Goal: Task Accomplishment & Management: Use online tool/utility

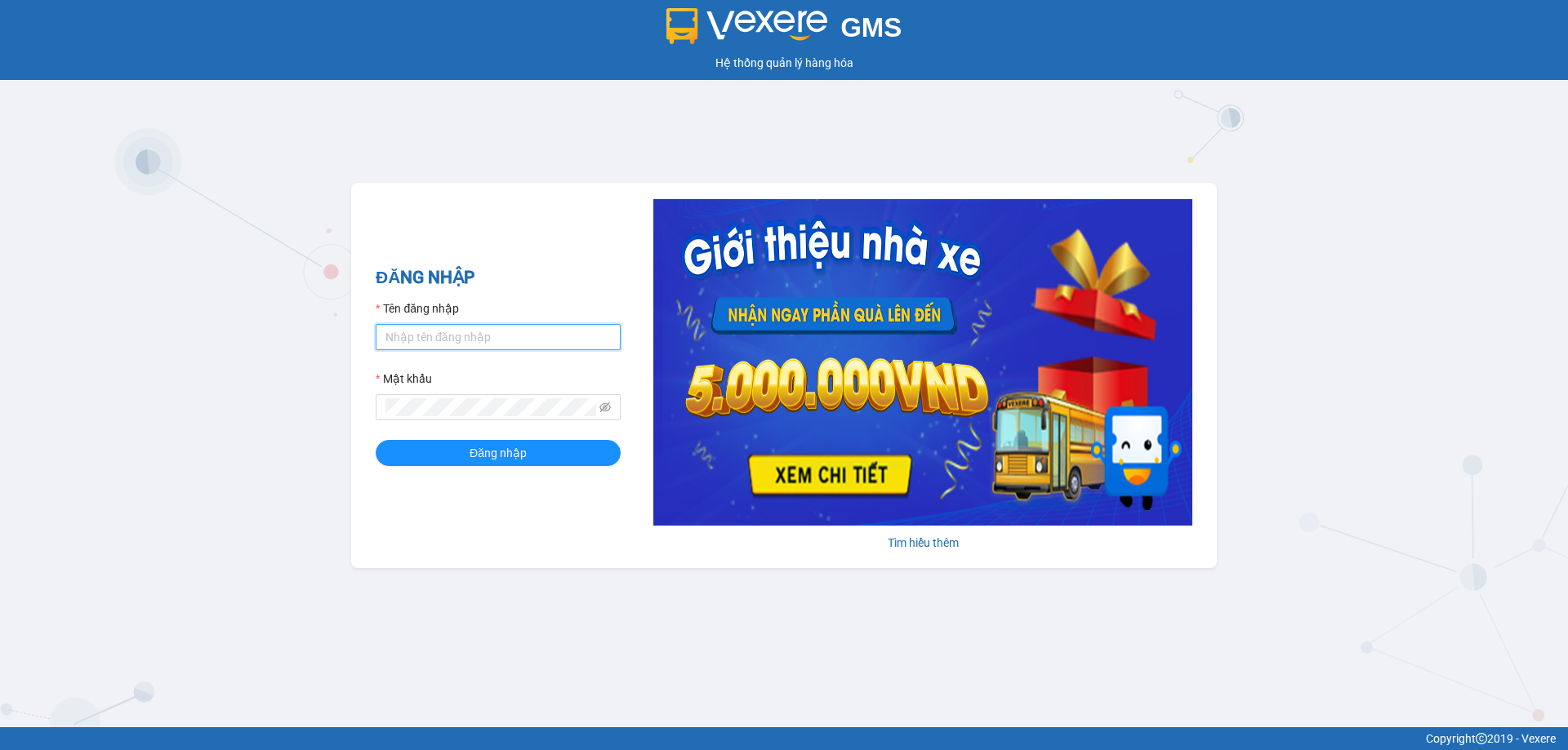
click at [481, 329] on input "Tên đăng nhập" at bounding box center [498, 338] width 245 height 26
type input "phmy.vananh"
click at [375, 440] on button "Đăng nhập" at bounding box center [498, 453] width 245 height 26
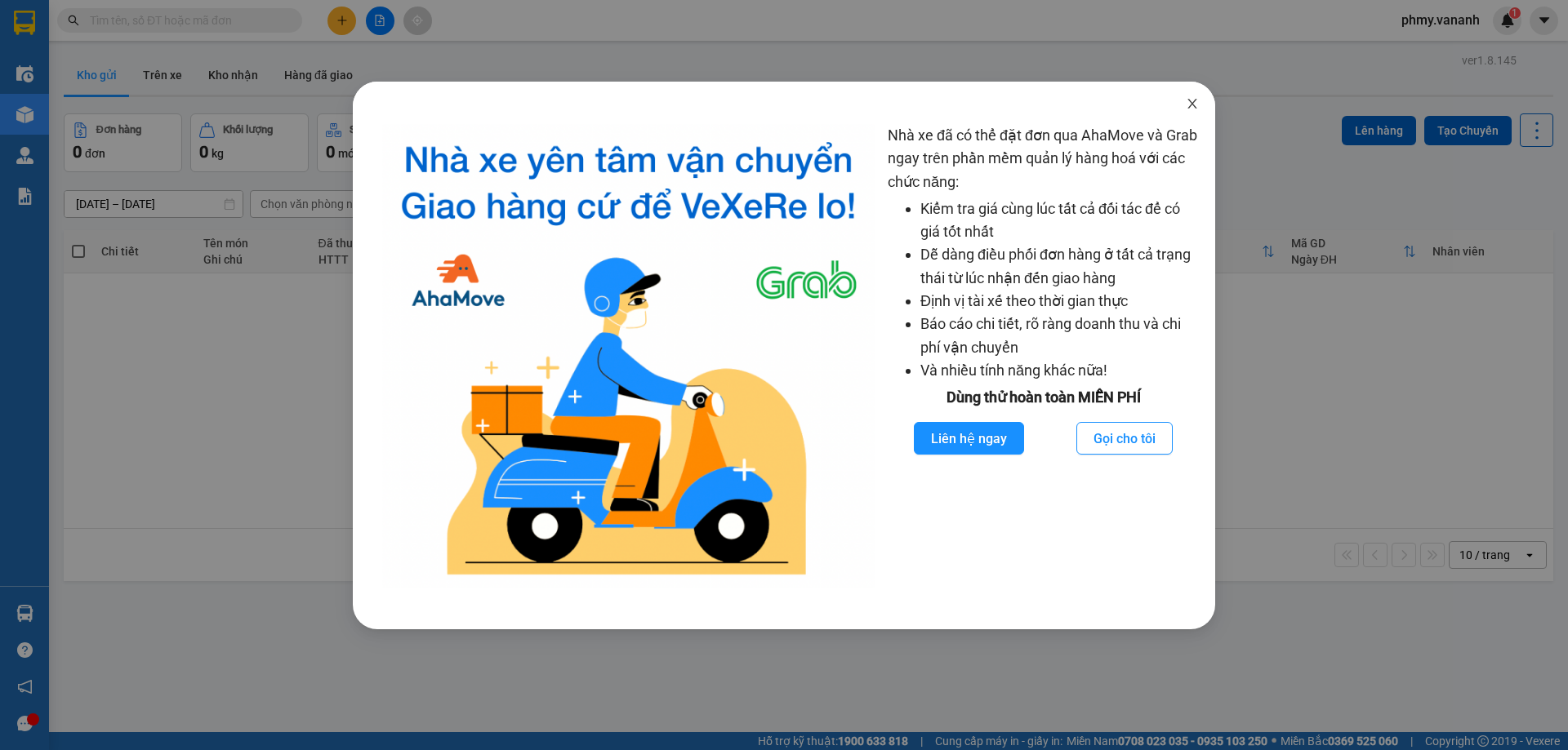
click at [1192, 100] on icon "close" at bounding box center [1192, 103] width 13 height 13
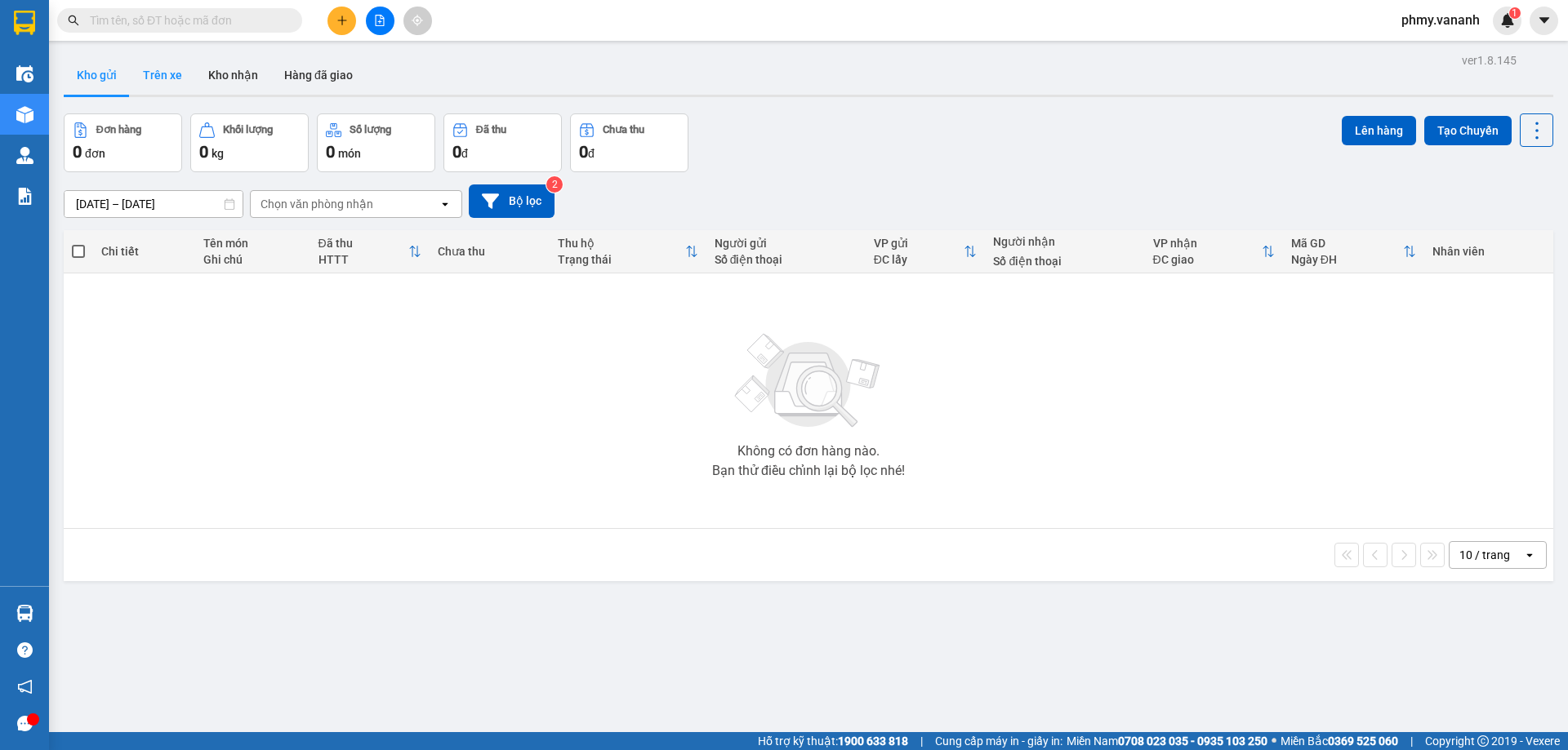
click at [161, 73] on button "Trên xe" at bounding box center [162, 75] width 65 height 39
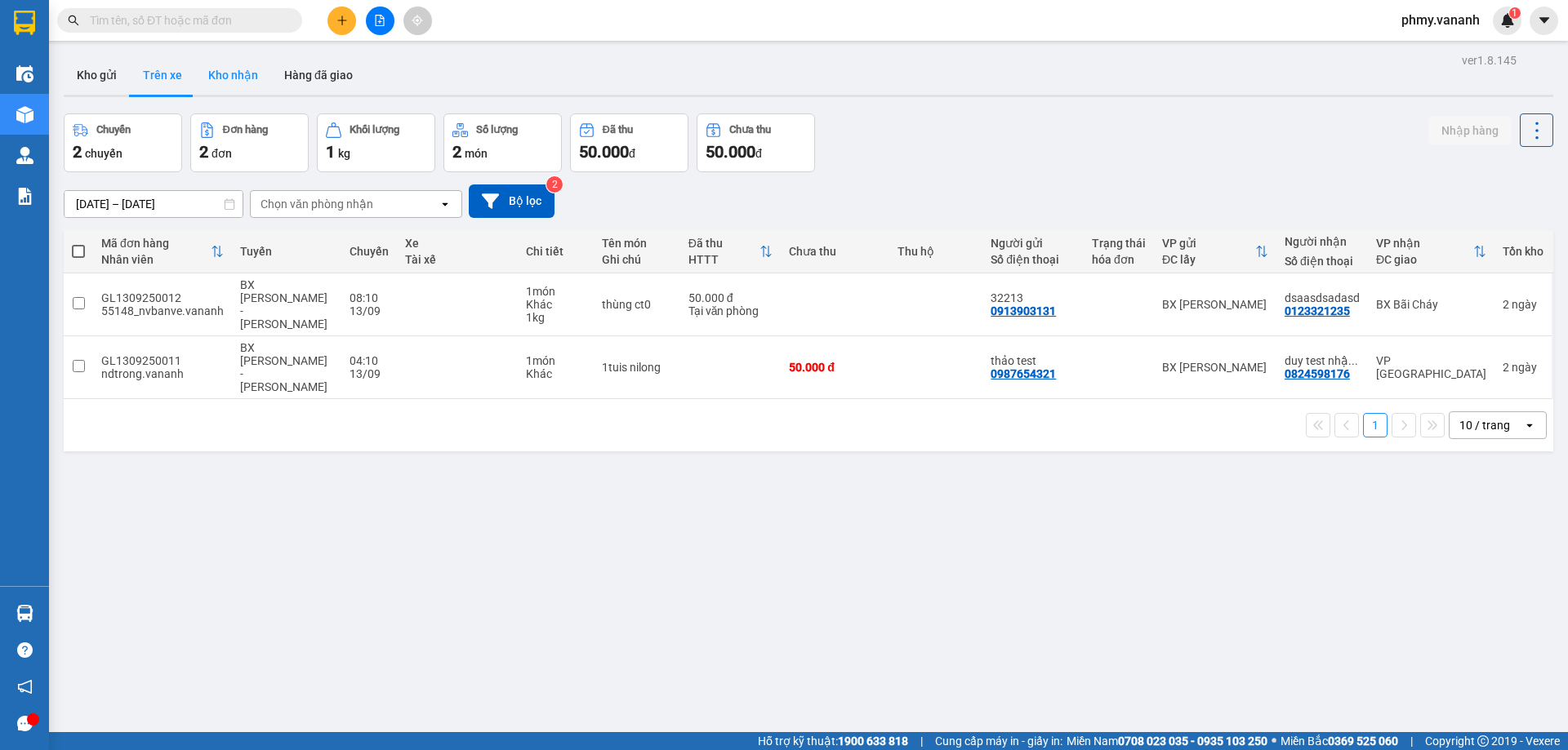
click at [234, 79] on button "Kho nhận" at bounding box center [233, 75] width 76 height 39
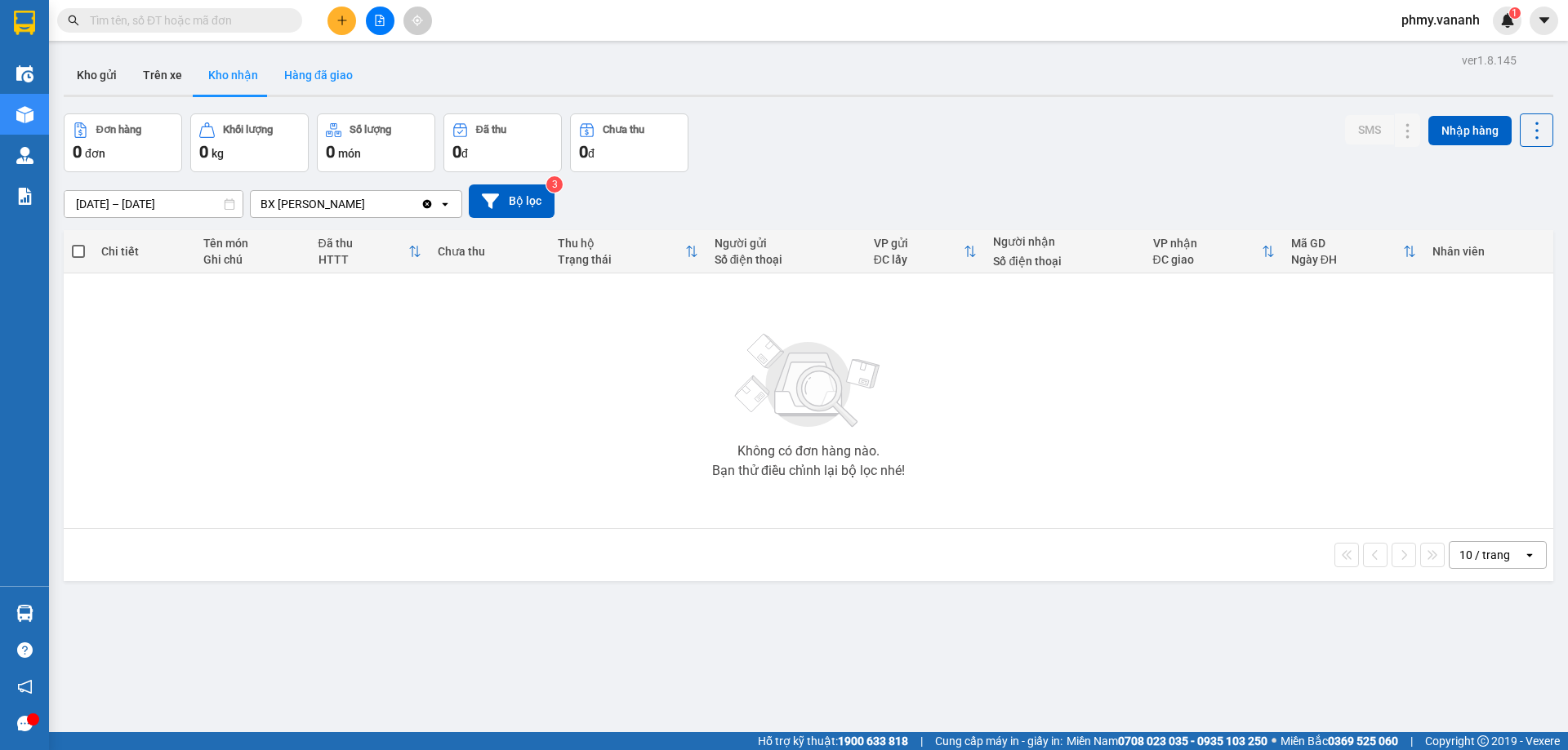
click at [320, 78] on button "Hàng đã giao" at bounding box center [318, 75] width 94 height 39
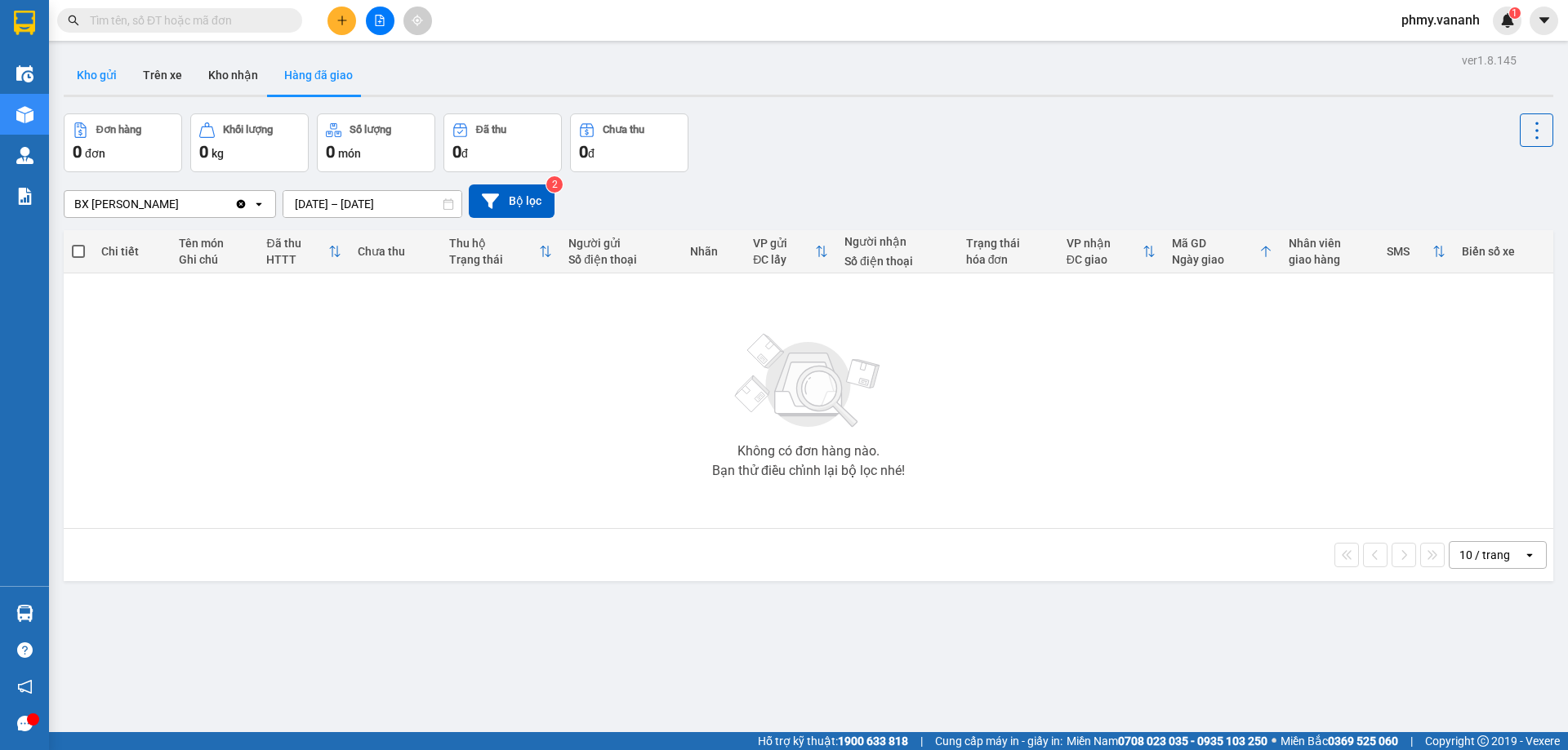
click at [102, 76] on button "Kho gửi" at bounding box center [96, 75] width 66 height 39
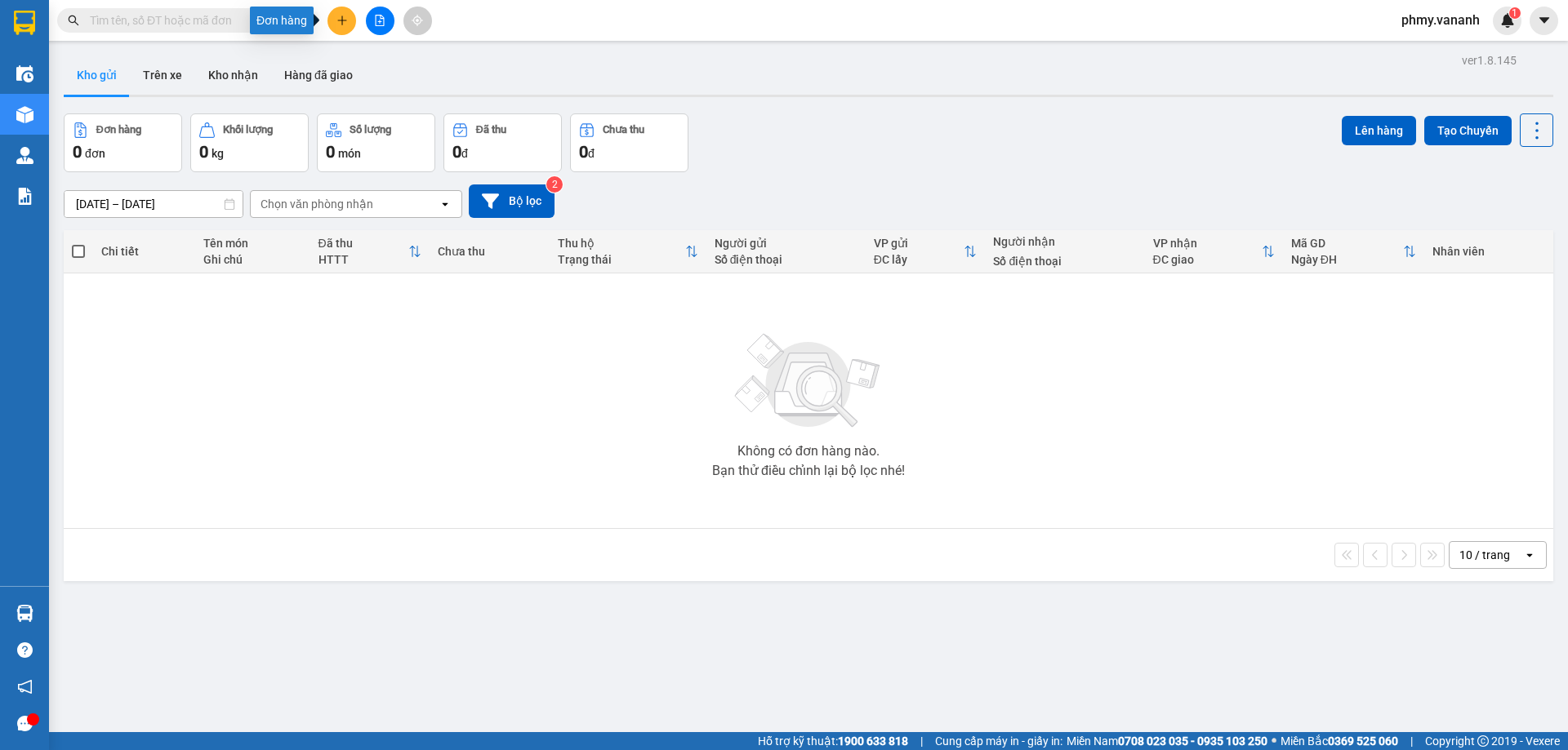
click at [340, 21] on icon "plus" at bounding box center [342, 20] width 11 height 11
click at [402, 61] on div "Tạo đơn hàng" at bounding box center [406, 61] width 71 height 18
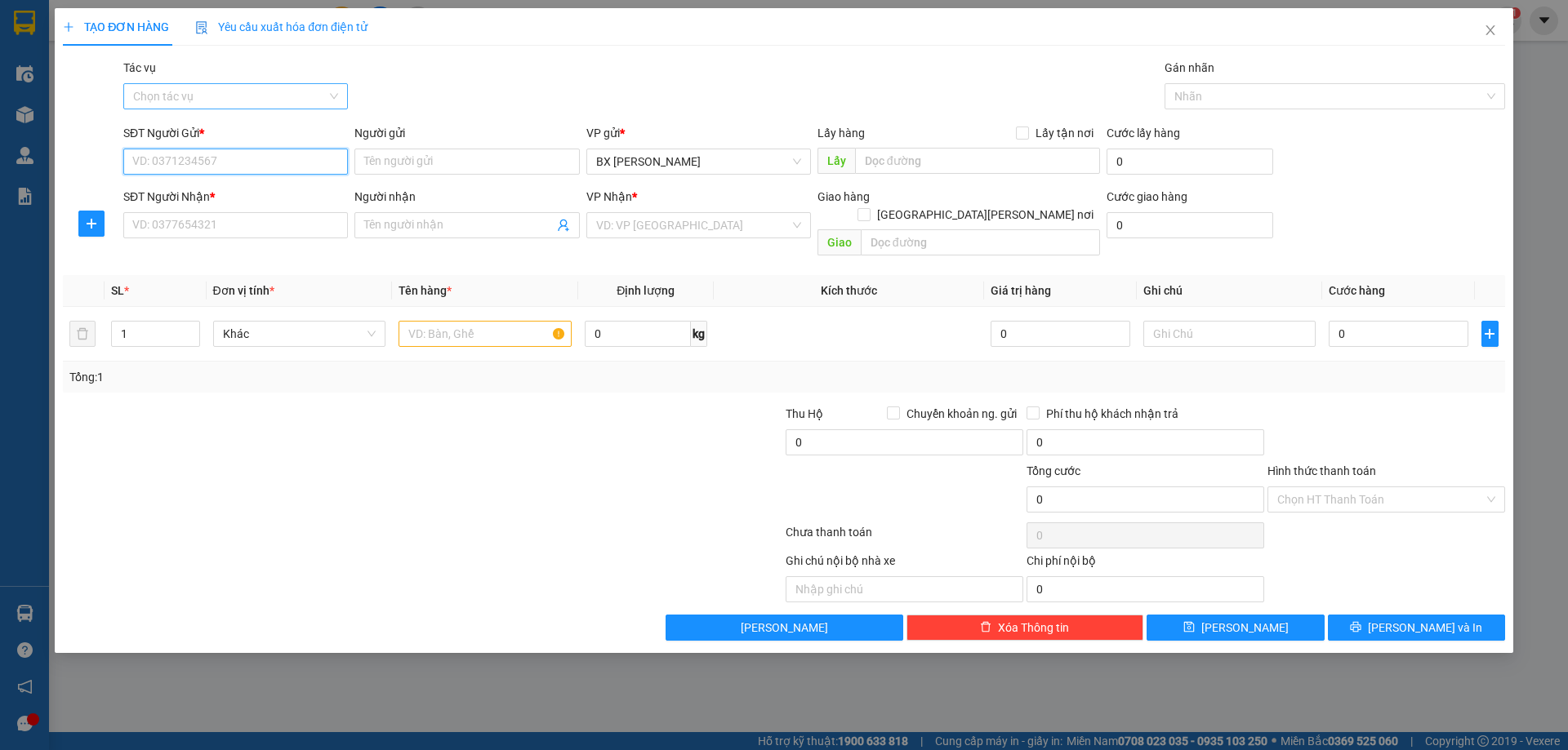
click at [335, 94] on div "Chọn tác vụ" at bounding box center [235, 96] width 225 height 26
click at [461, 100] on div "Tác vụ Chọn tác vụ Gán nhãn Nhãn" at bounding box center [814, 87] width 1388 height 57
click at [318, 96] on input "Tác vụ" at bounding box center [230, 96] width 194 height 25
click at [308, 158] on div "Nhập hàng kho nhận" at bounding box center [235, 155] width 205 height 18
click at [1483, 27] on icon "close" at bounding box center [1490, 30] width 13 height 13
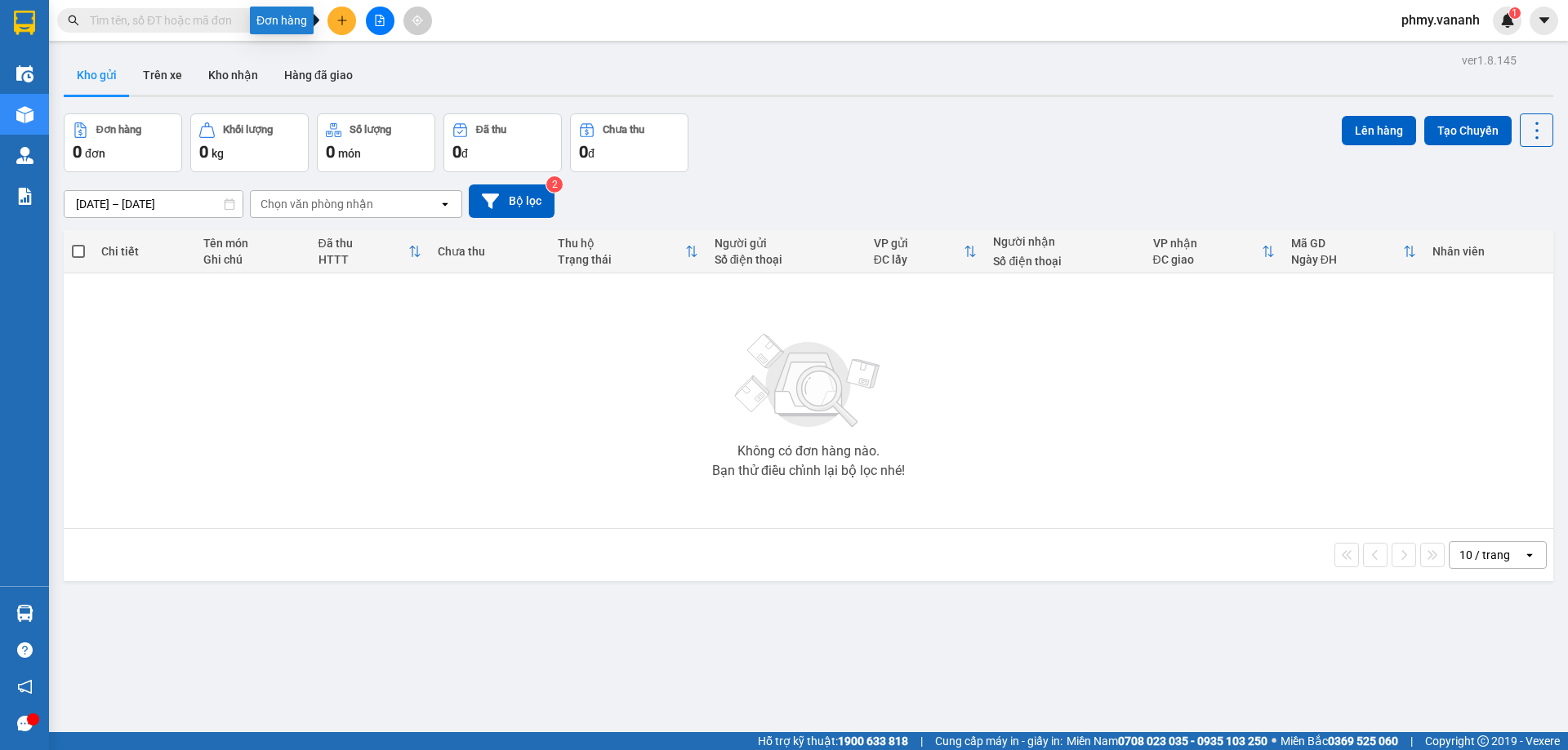
click at [337, 20] on icon "plus" at bounding box center [342, 20] width 11 height 11
click at [371, 61] on div "Tạo đơn hàng" at bounding box center [406, 61] width 71 height 18
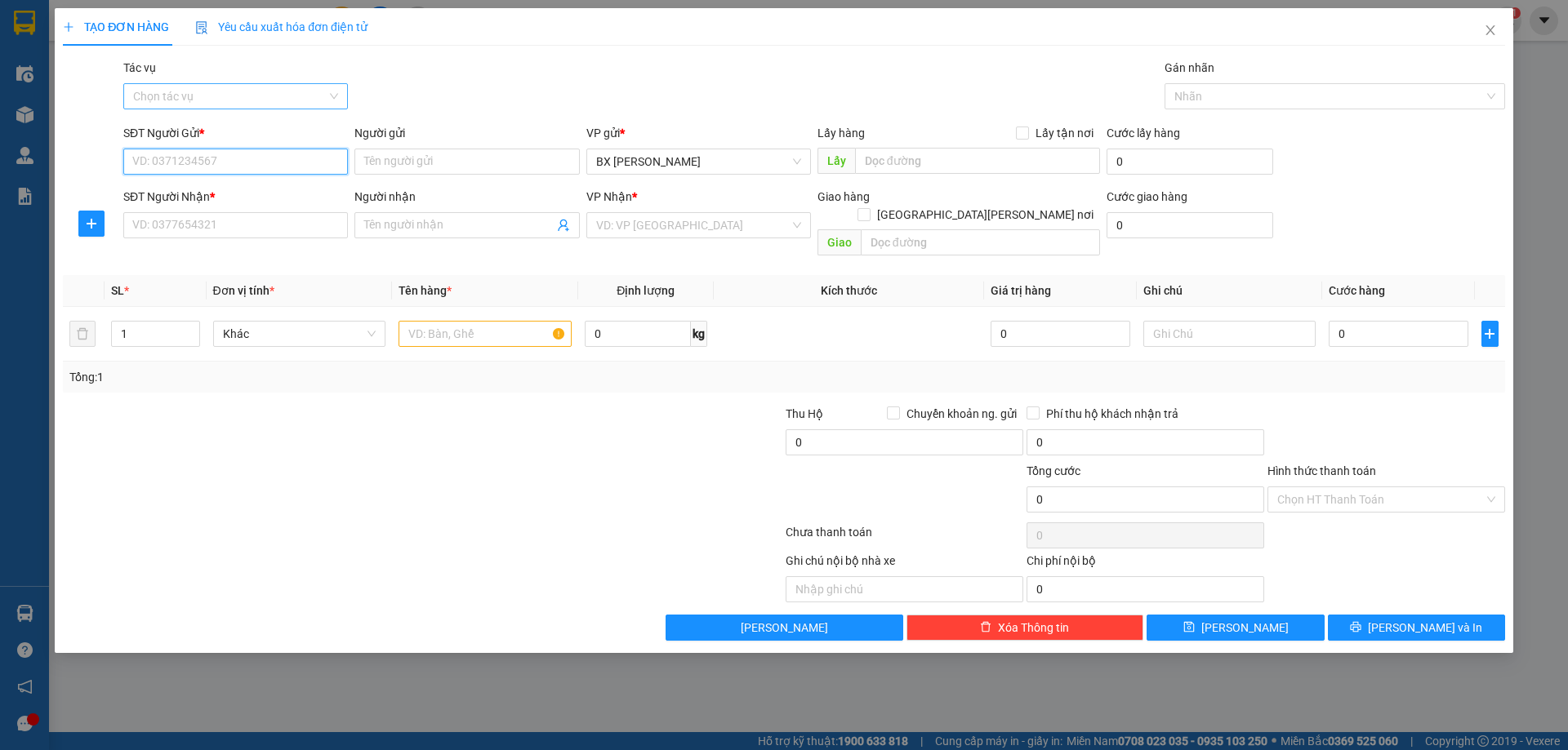
click at [329, 95] on div "Chọn tác vụ" at bounding box center [235, 96] width 225 height 26
click at [472, 82] on div "Tác vụ Chọn tác vụ Gán nhãn Nhãn" at bounding box center [814, 87] width 1388 height 57
click at [270, 159] on input "SĐT Người Gửi *" at bounding box center [235, 162] width 225 height 26
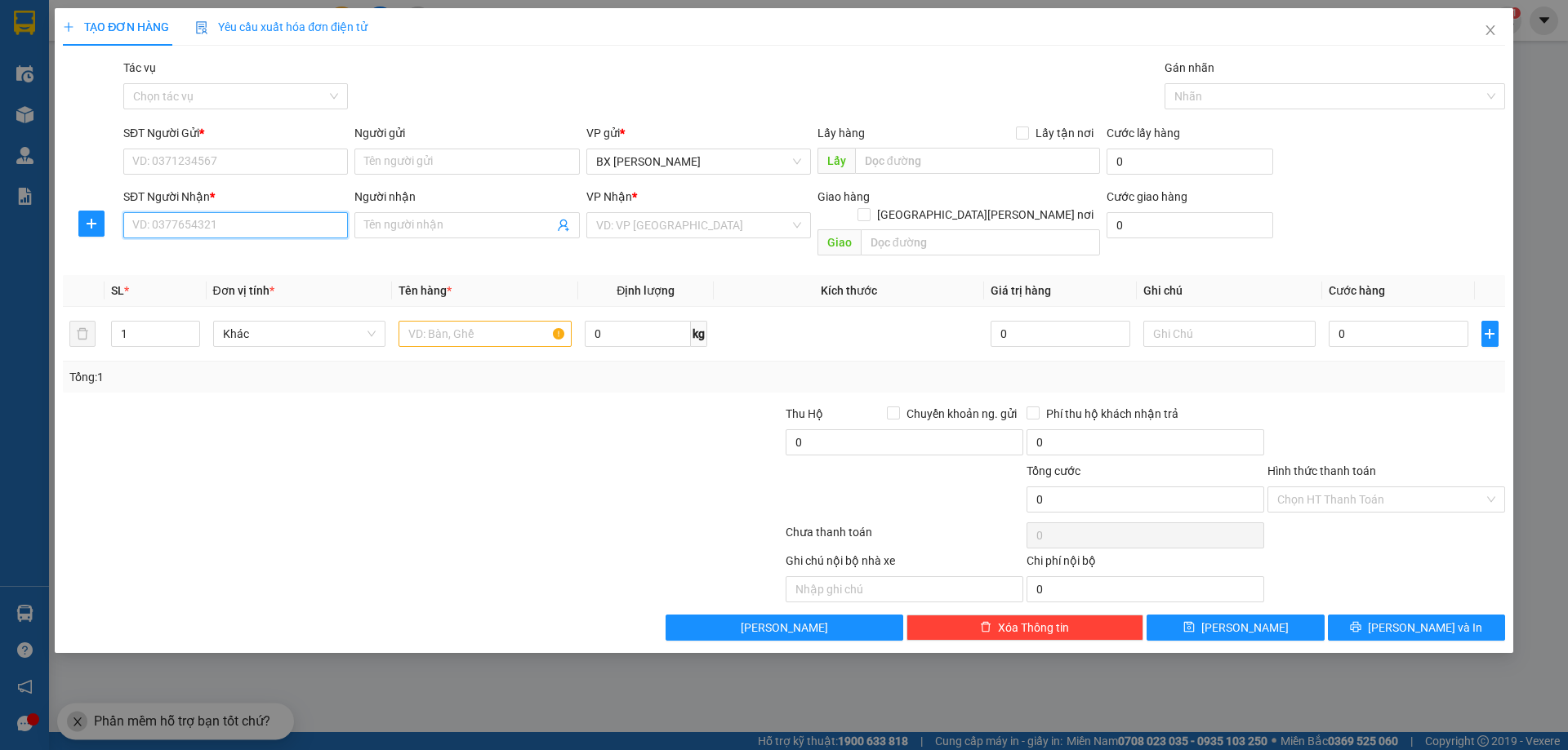
drag, startPoint x: 233, startPoint y: 226, endPoint x: 324, endPoint y: 186, distance: 99.4
click at [233, 226] on input "SĐT Người Nhận *" at bounding box center [235, 226] width 225 height 26
click at [497, 162] on input "Người gửi" at bounding box center [466, 162] width 225 height 26
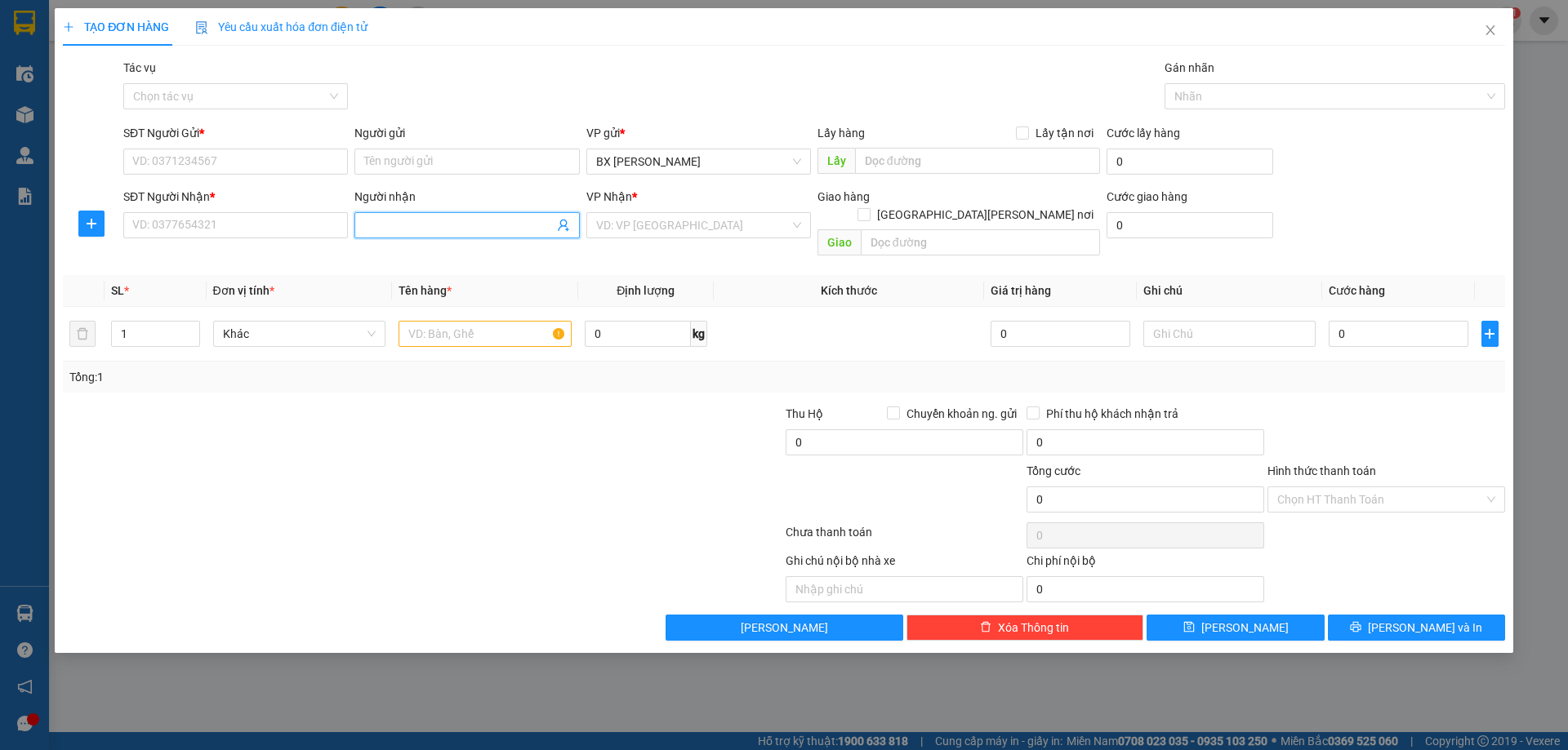
click at [398, 226] on input "Người nhận" at bounding box center [458, 225] width 189 height 18
click at [728, 227] on input "search" at bounding box center [693, 226] width 194 height 25
click at [896, 278] on th "Kích thước" at bounding box center [849, 291] width 271 height 32
click at [900, 229] on input "text" at bounding box center [979, 242] width 239 height 26
click at [490, 324] on input "text" at bounding box center [485, 334] width 173 height 26
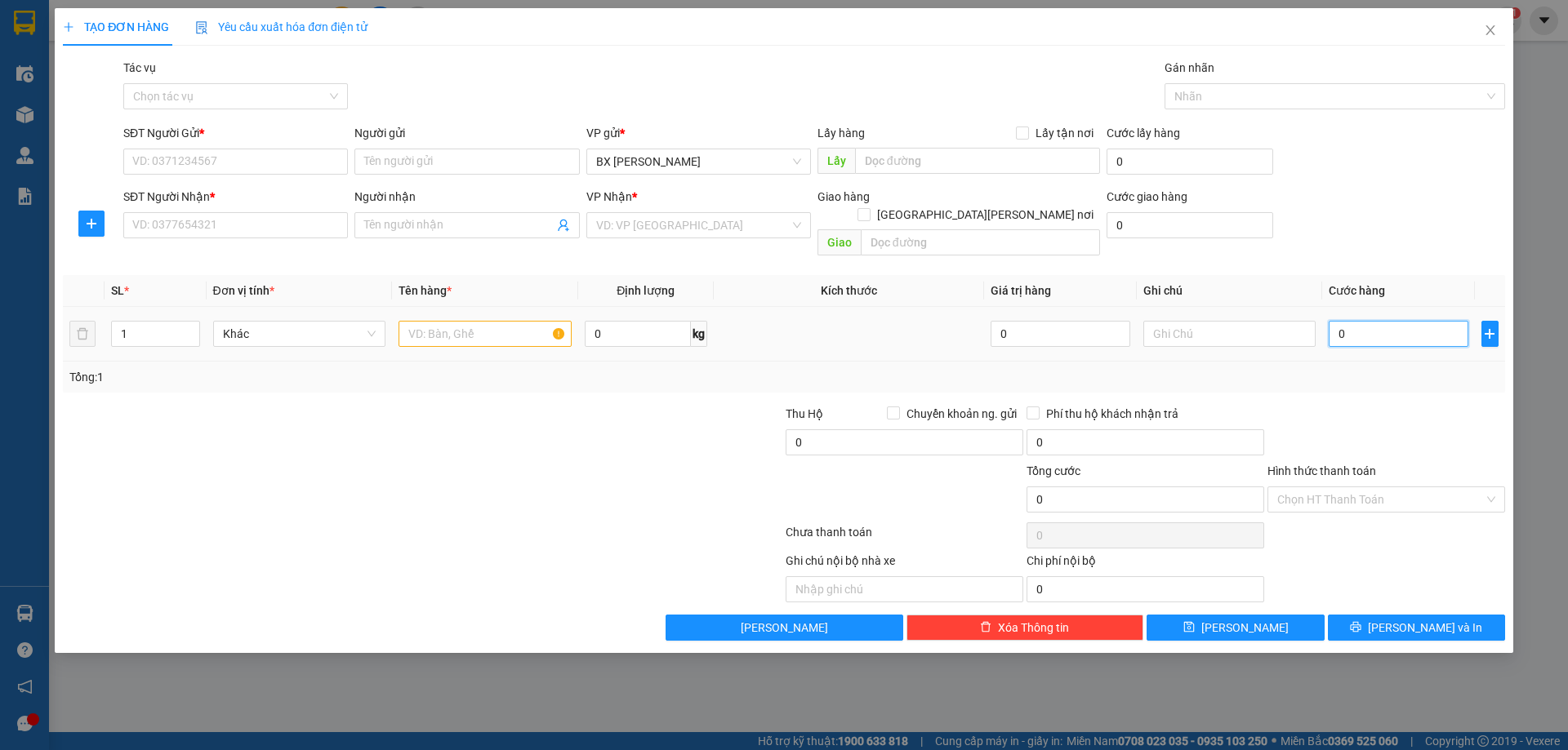
click at [1378, 321] on input "0" at bounding box center [1397, 334] width 138 height 26
click at [1381, 411] on div at bounding box center [1386, 433] width 241 height 57
click at [407, 157] on input "Người gửi" at bounding box center [466, 162] width 225 height 26
click at [1364, 321] on input "0" at bounding box center [1397, 334] width 138 height 26
click at [633, 321] on input "0" at bounding box center [637, 334] width 106 height 26
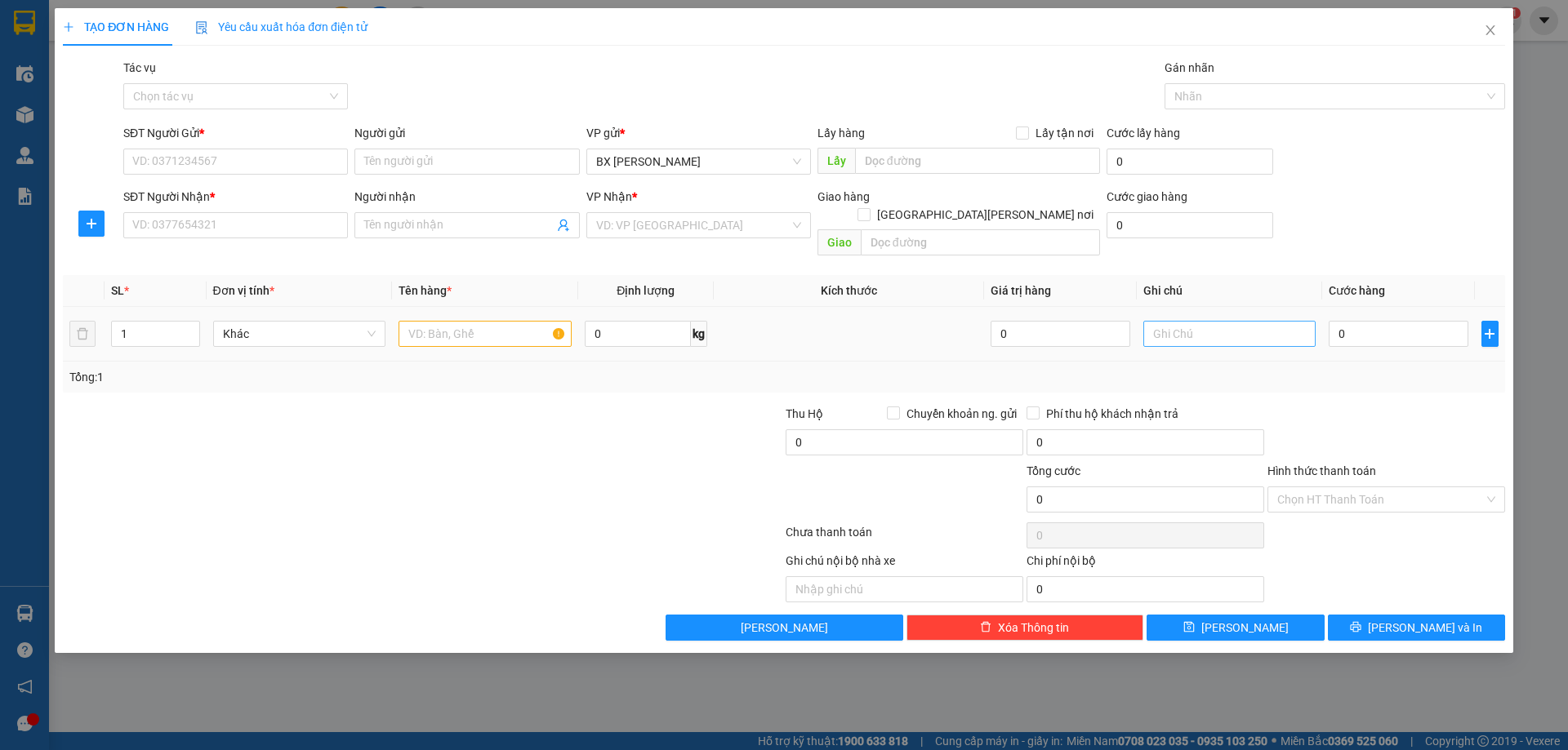
drag, startPoint x: 907, startPoint y: 318, endPoint x: 1261, endPoint y: 323, distance: 354.0
click at [912, 318] on td at bounding box center [849, 334] width 271 height 55
click at [1377, 321] on input "0" at bounding box center [1397, 334] width 138 height 26
click at [626, 321] on input "0" at bounding box center [637, 334] width 106 height 26
type input "5"
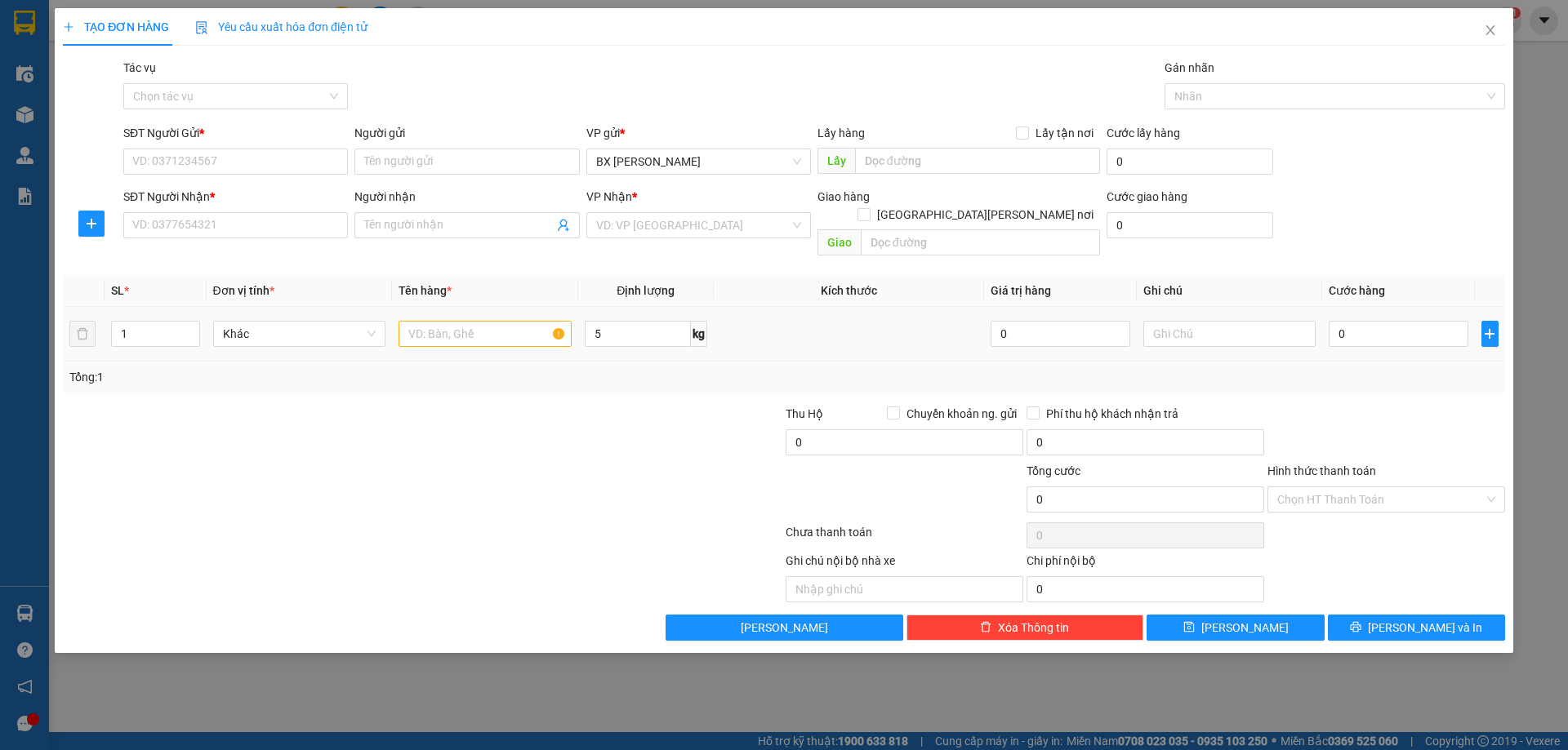
click at [803, 307] on td at bounding box center [849, 334] width 271 height 55
click at [512, 321] on input "text" at bounding box center [485, 334] width 173 height 26
type input "yhuji"
drag, startPoint x: 793, startPoint y: 297, endPoint x: 655, endPoint y: 310, distance: 138.6
click at [791, 307] on td at bounding box center [849, 334] width 271 height 55
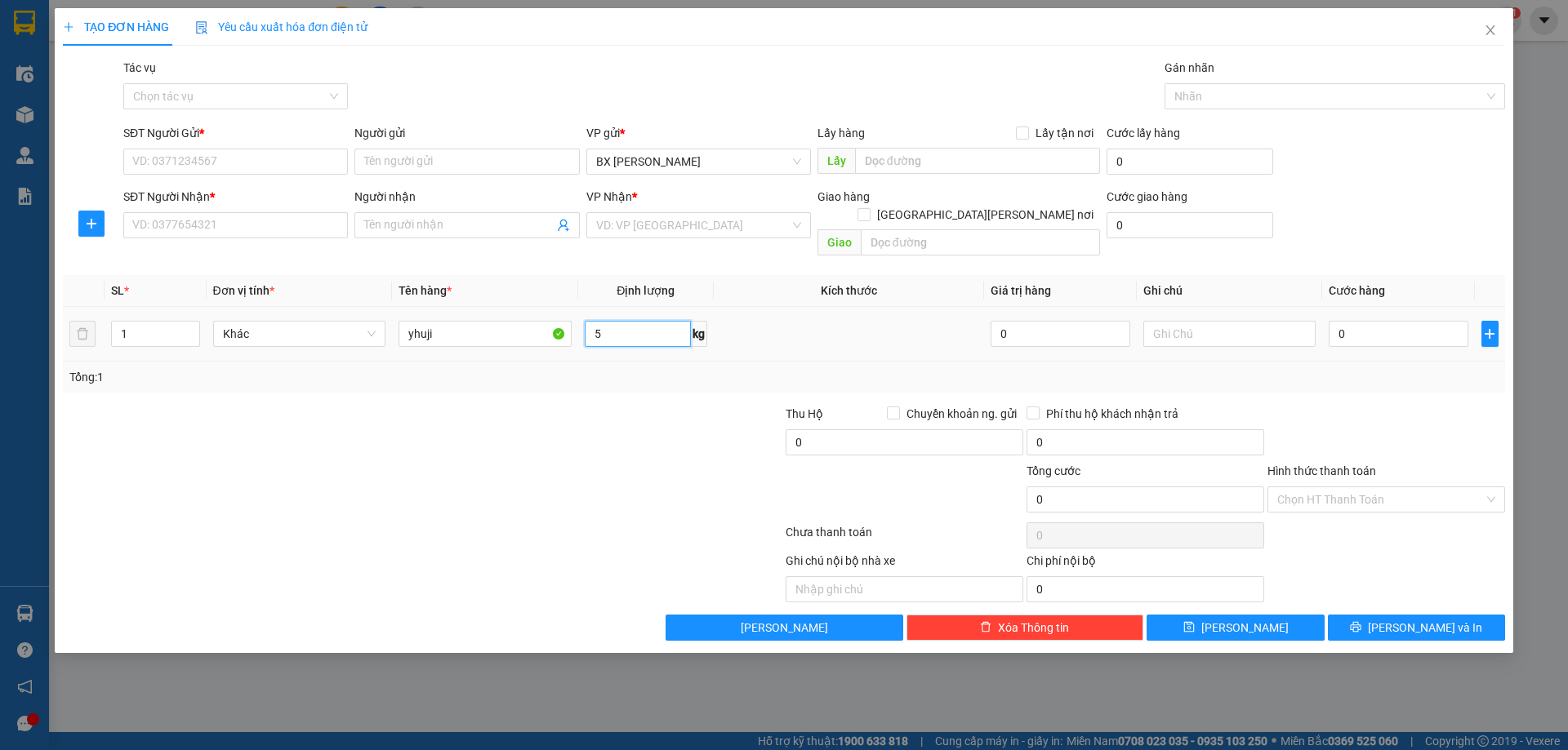
click at [605, 321] on input "5" at bounding box center [637, 334] width 106 height 26
type input "10"
click at [918, 323] on td at bounding box center [849, 334] width 271 height 55
drag, startPoint x: 490, startPoint y: 316, endPoint x: 405, endPoint y: 320, distance: 85.1
click at [405, 321] on input "yhuji" at bounding box center [485, 334] width 173 height 26
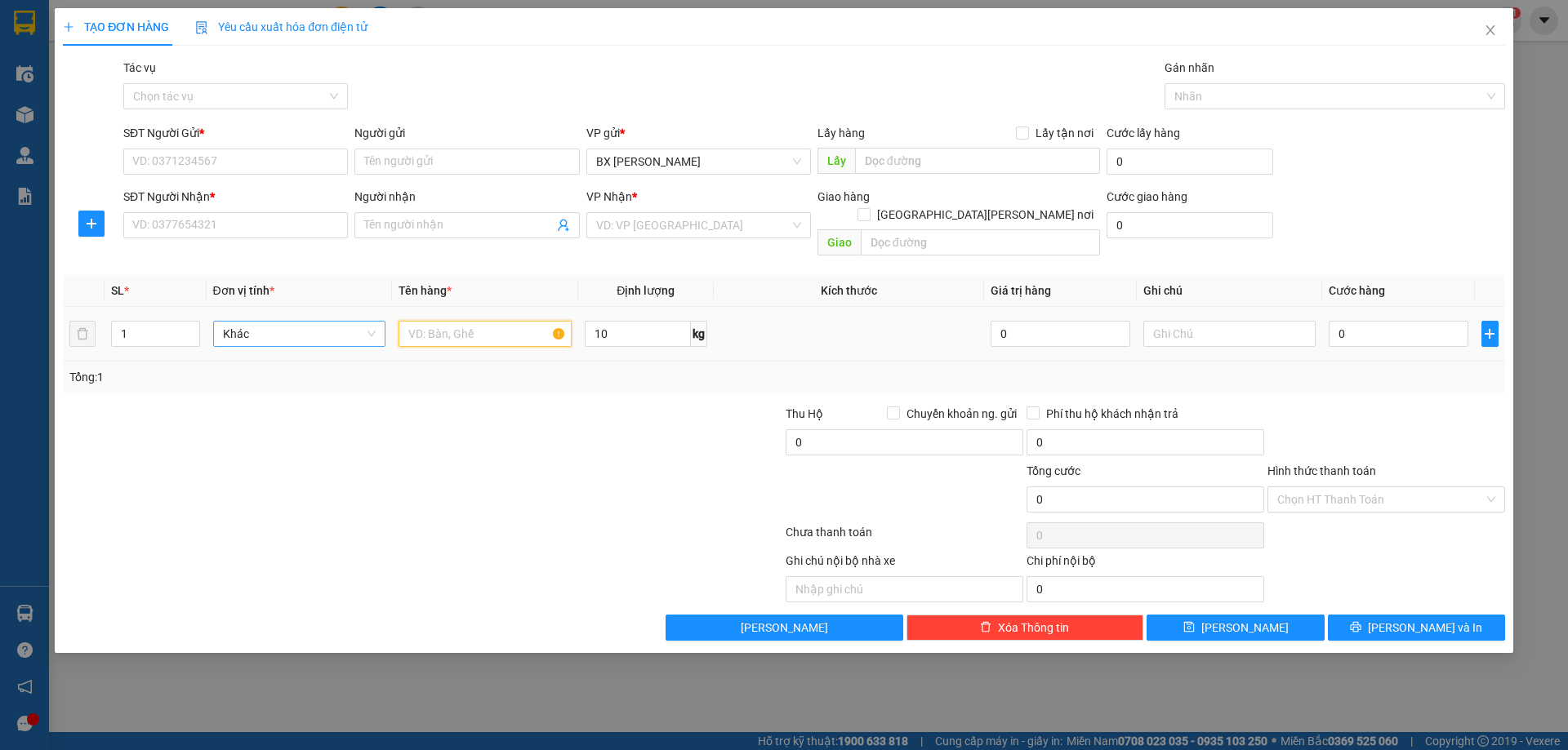
click at [356, 322] on span "Khác" at bounding box center [300, 334] width 153 height 25
click at [829, 286] on th "Kích thước" at bounding box center [849, 291] width 271 height 32
type input "0"
click at [1393, 321] on input "0" at bounding box center [1397, 334] width 138 height 26
click at [1315, 487] on input "Hình thức thanh toán" at bounding box center [1380, 500] width 206 height 25
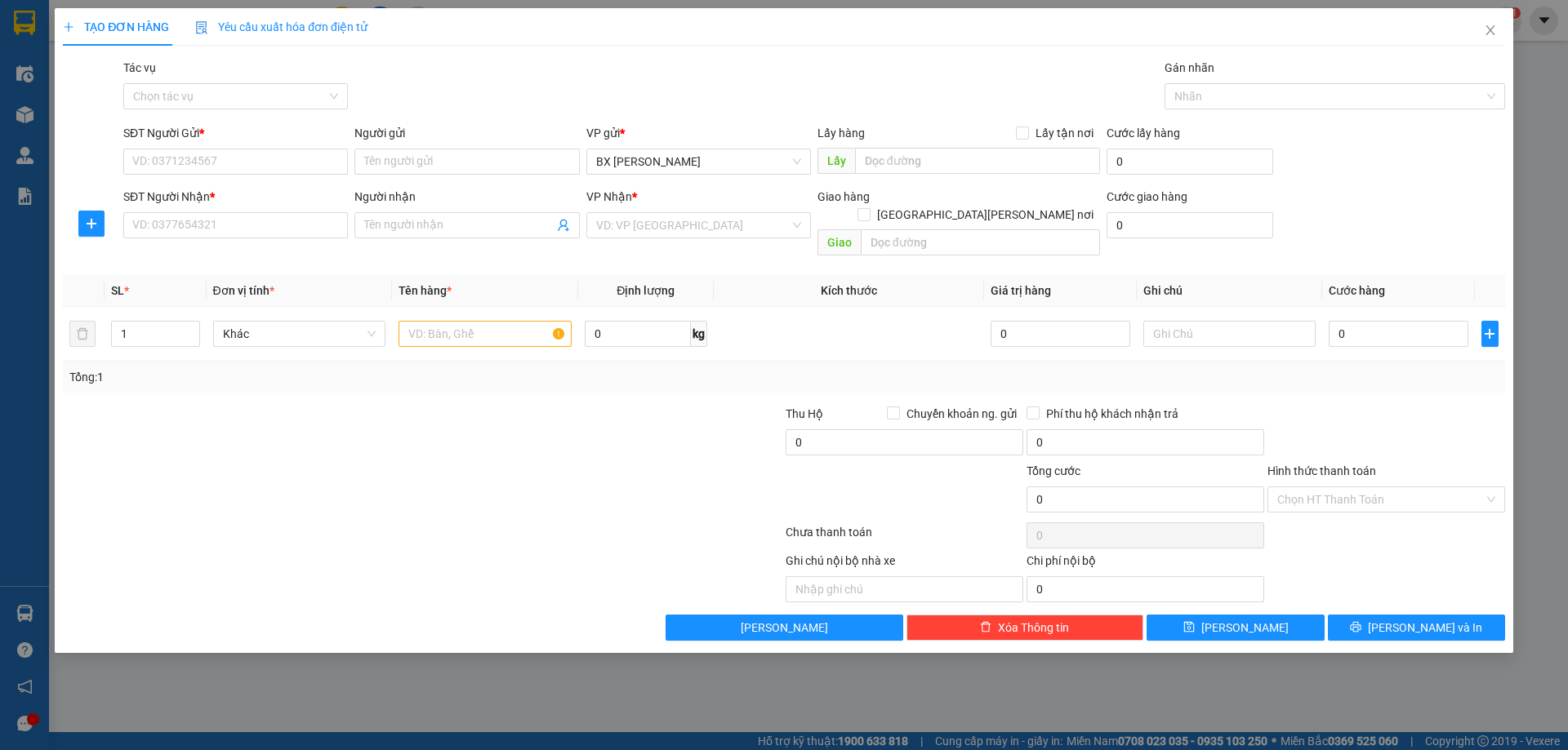
click at [1375, 413] on div at bounding box center [1386, 433] width 241 height 57
click at [1341, 487] on input "Hình thức thanh toán" at bounding box center [1380, 500] width 206 height 25
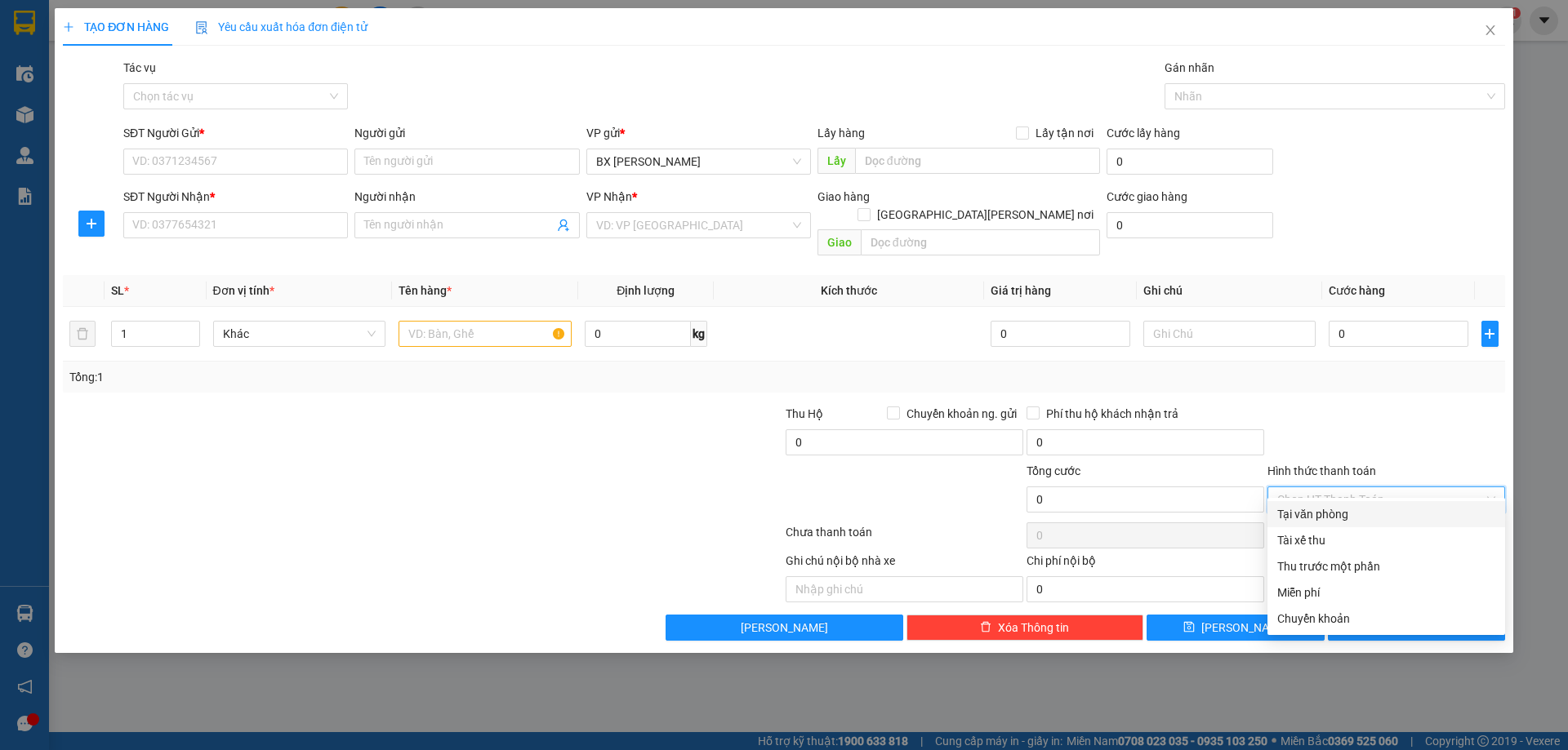
click at [1346, 515] on div "Tại văn phòng" at bounding box center [1386, 514] width 218 height 18
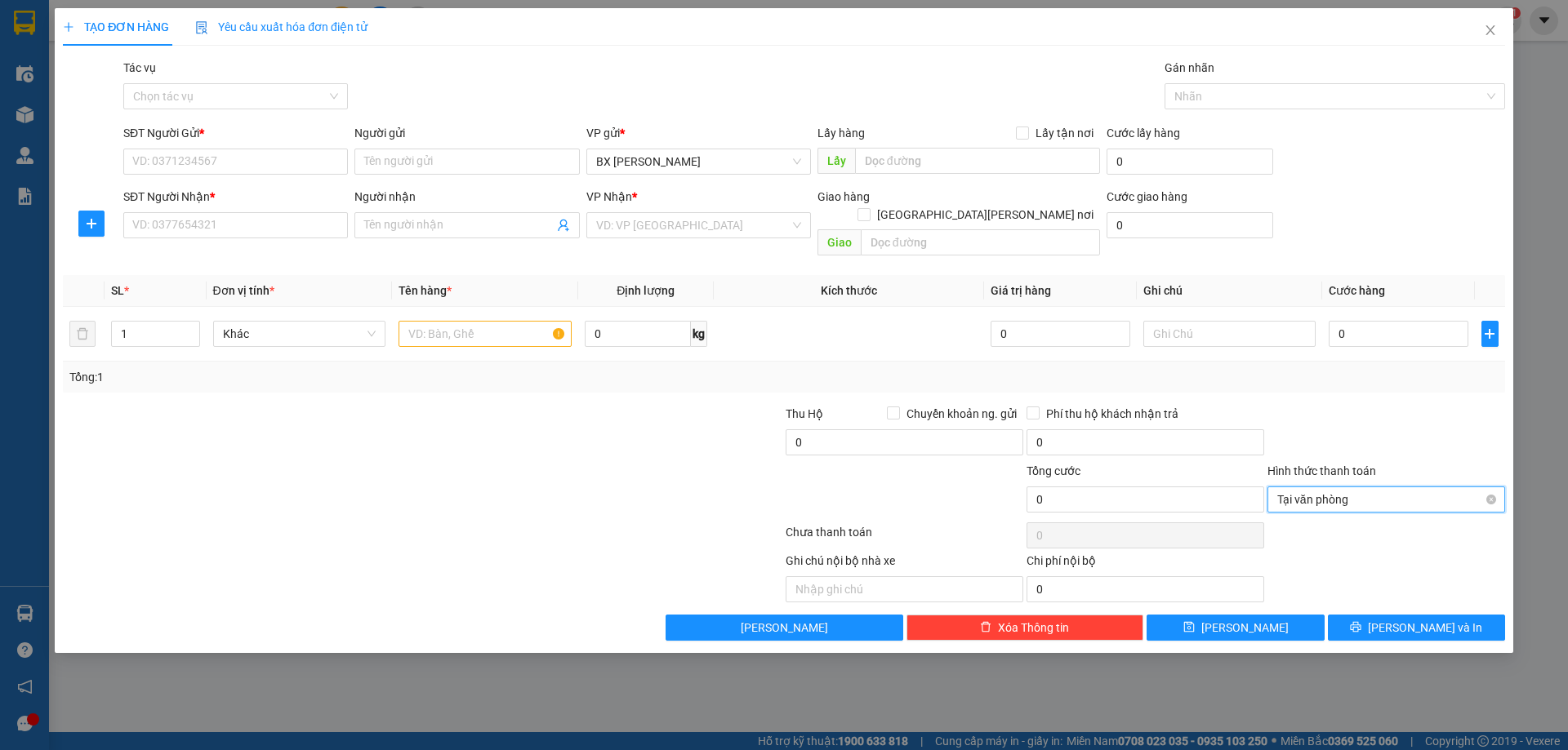
click at [1334, 487] on span "Tại văn phòng" at bounding box center [1386, 500] width 218 height 25
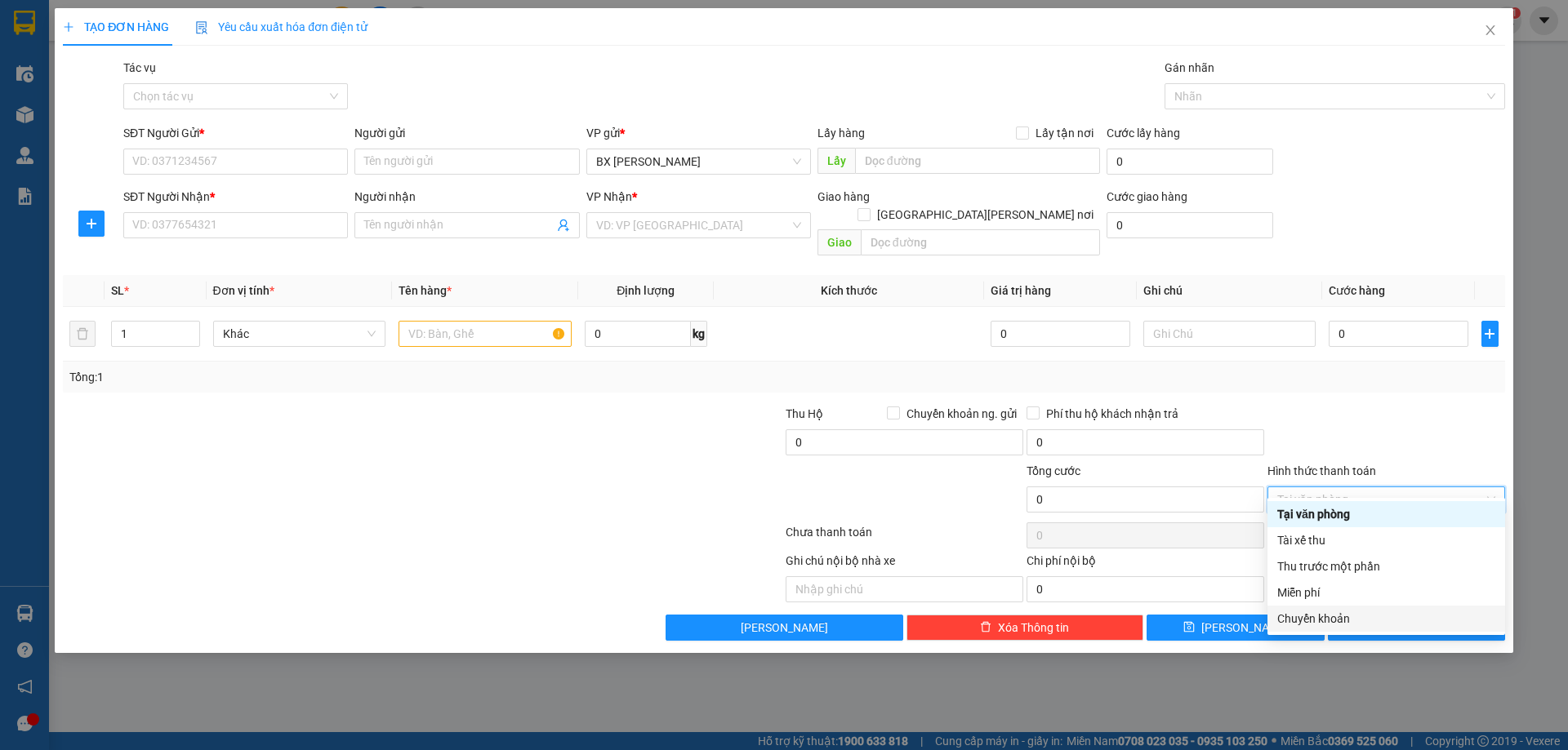
click at [1355, 612] on div "Chuyển khoản" at bounding box center [1386, 619] width 218 height 18
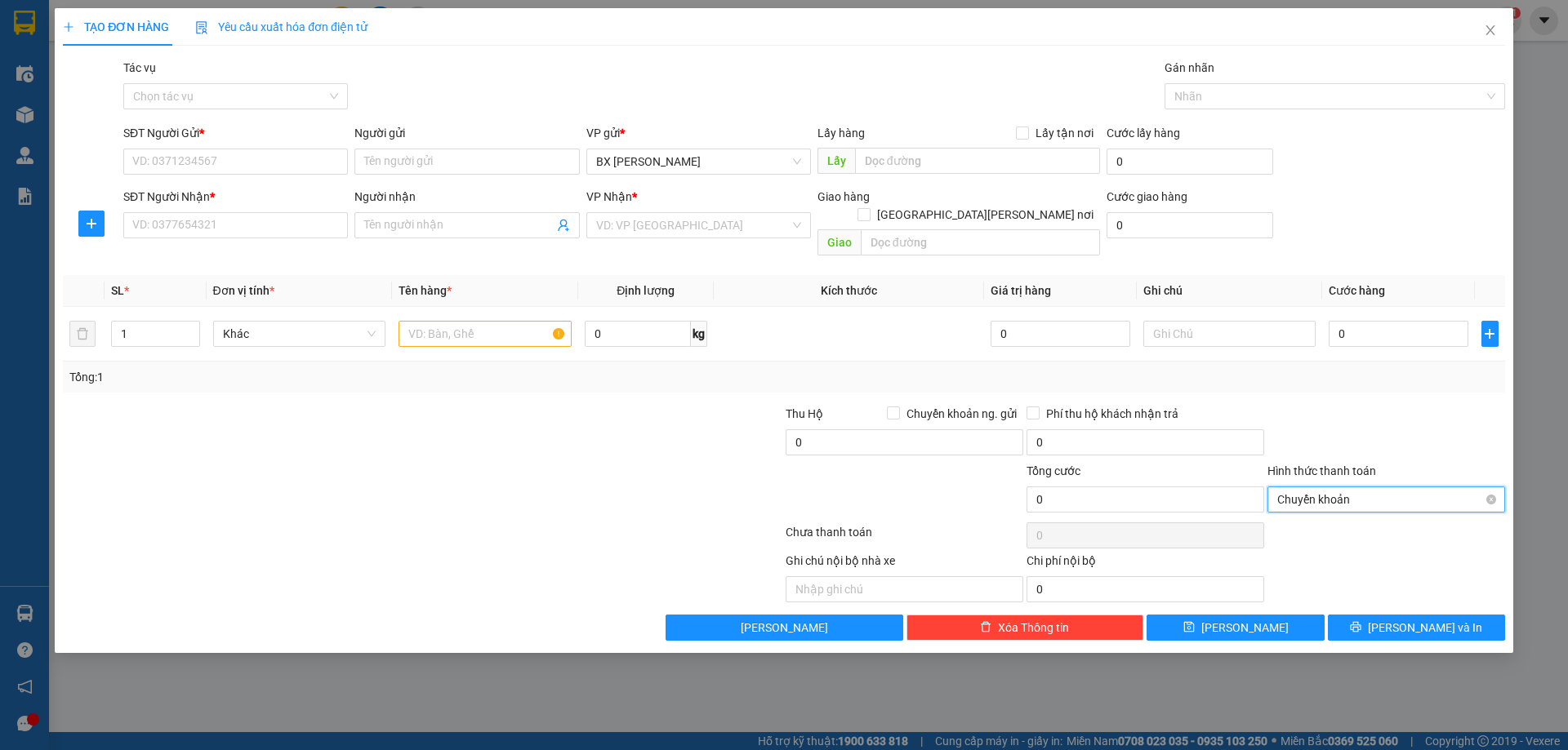
click at [1398, 487] on span "Chuyển khoản" at bounding box center [1386, 500] width 218 height 25
click at [1431, 427] on div at bounding box center [1386, 433] width 241 height 57
click at [1492, 32] on icon "close" at bounding box center [1490, 30] width 13 height 13
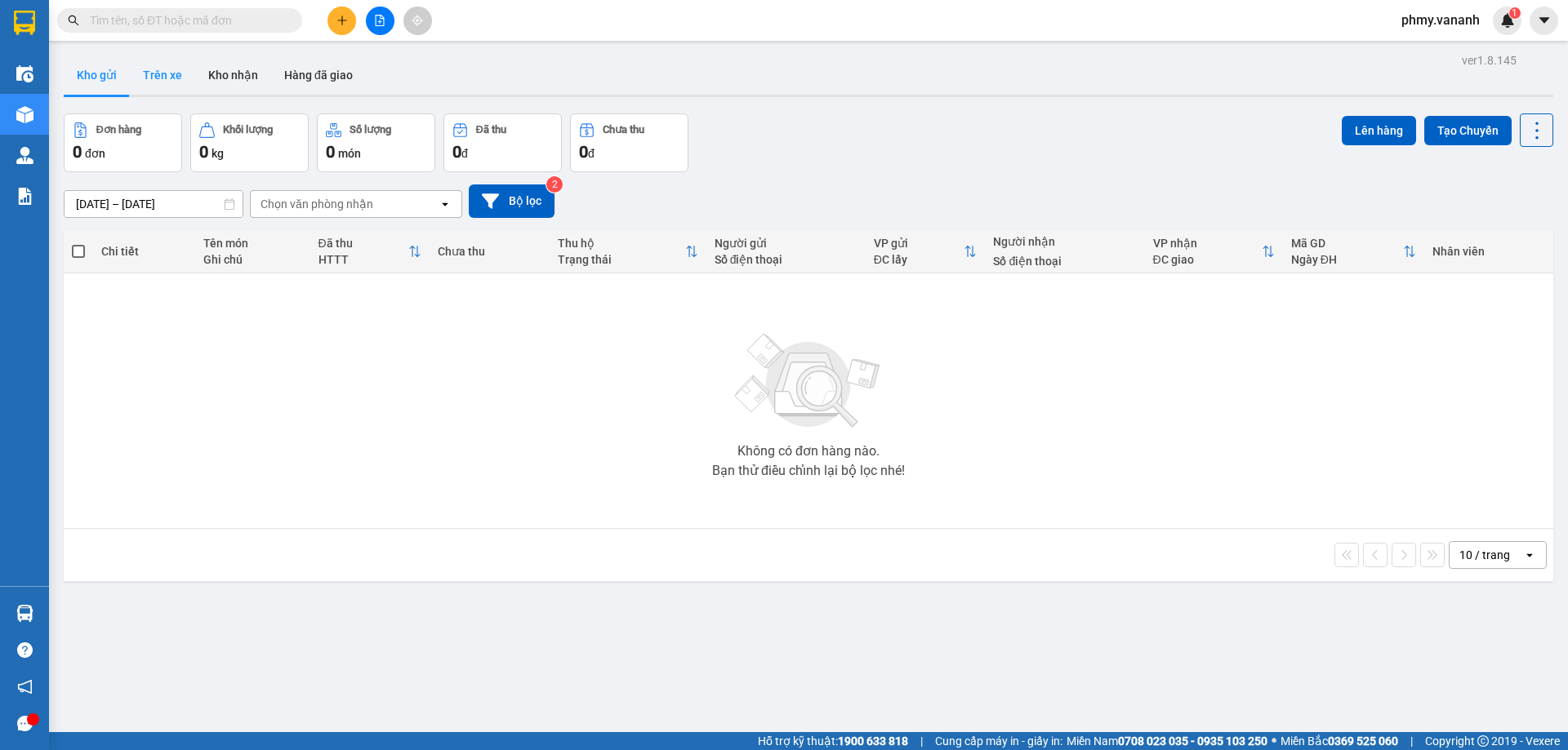
click at [178, 83] on button "Trên xe" at bounding box center [162, 75] width 65 height 39
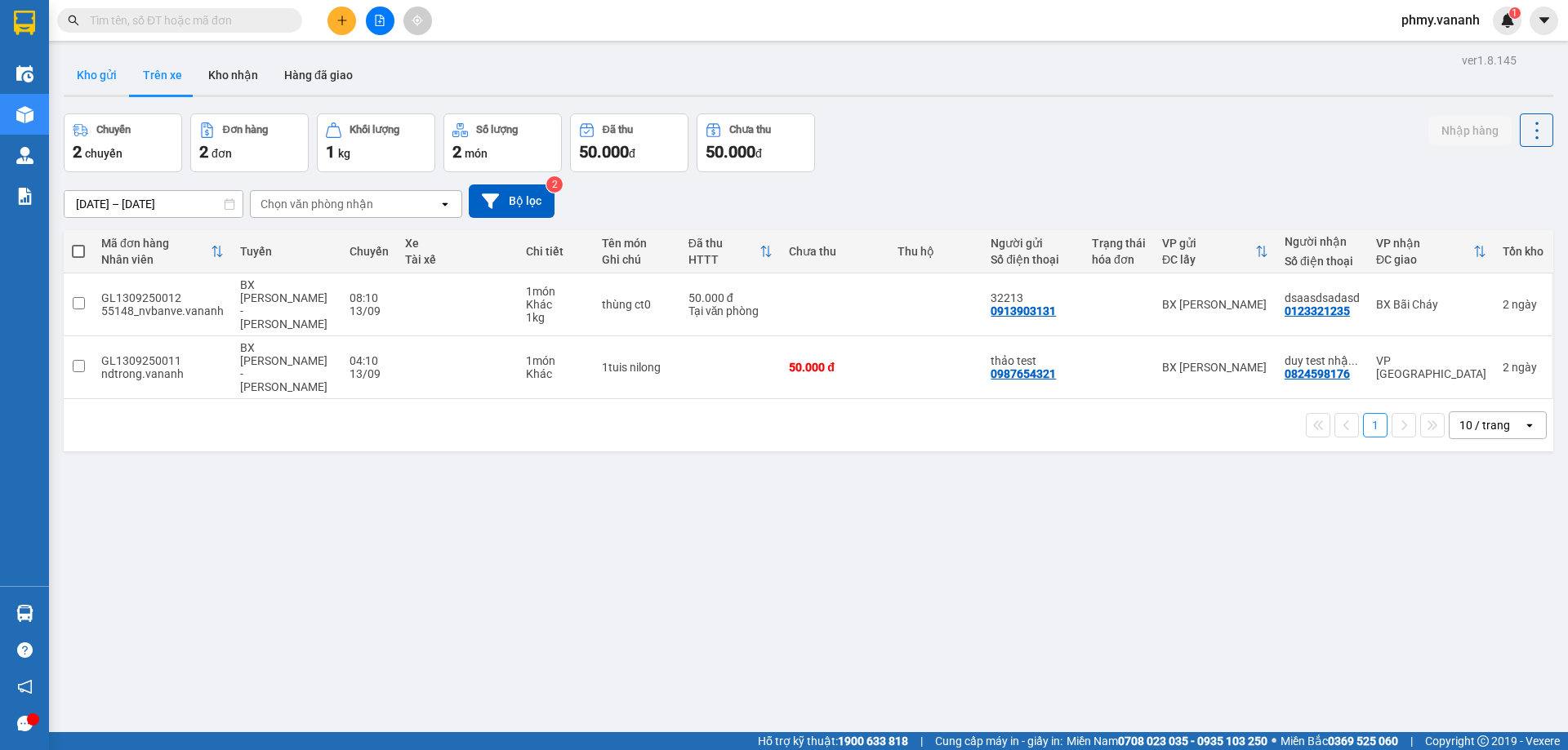
click at [103, 71] on button "Kho gửi" at bounding box center [96, 75] width 66 height 39
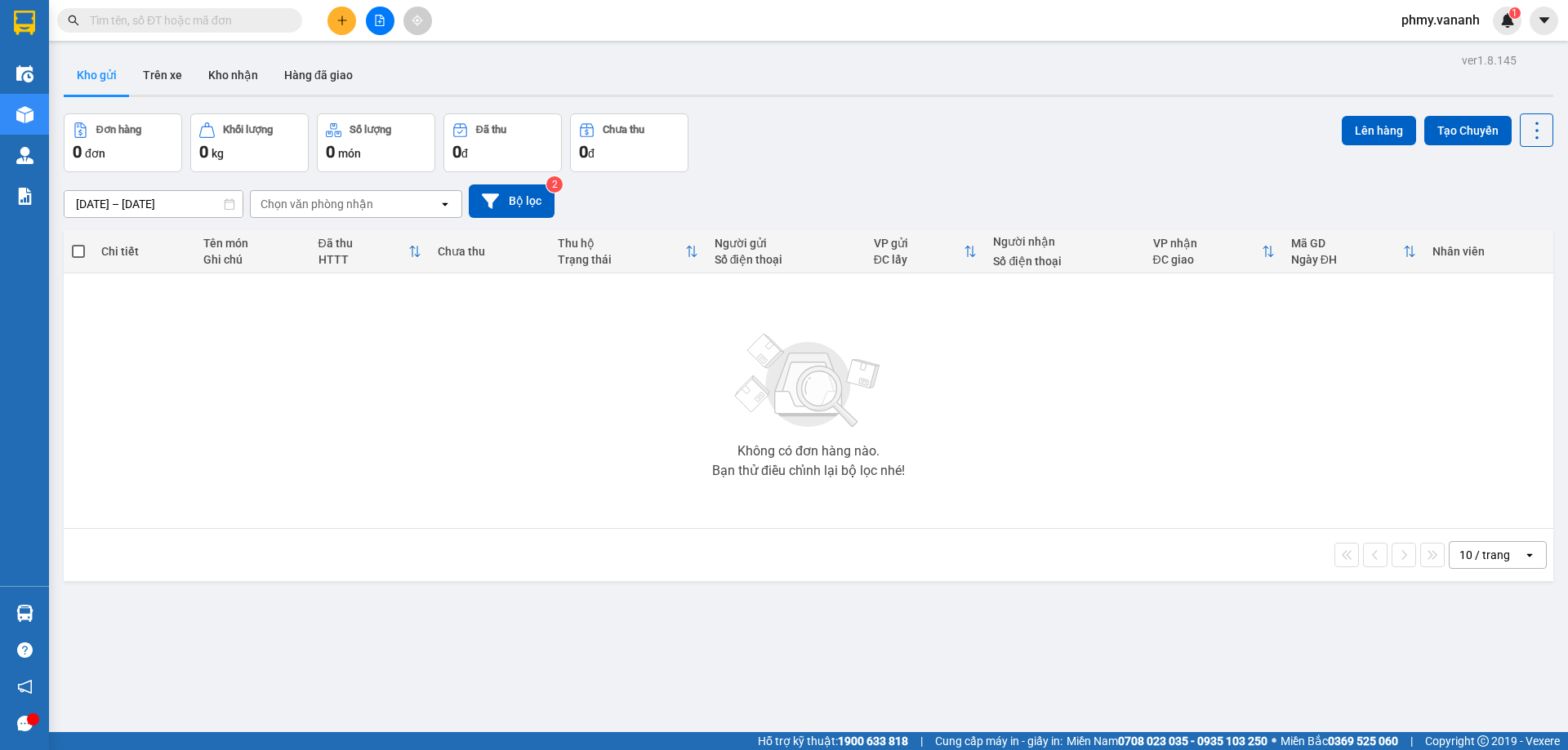
click at [237, 314] on div "Không có đơn hàng nào. Bạn thử điều chỉnh lại bộ lọc nhé!" at bounding box center [808, 401] width 1473 height 245
click at [150, 76] on button "Trên xe" at bounding box center [162, 75] width 65 height 39
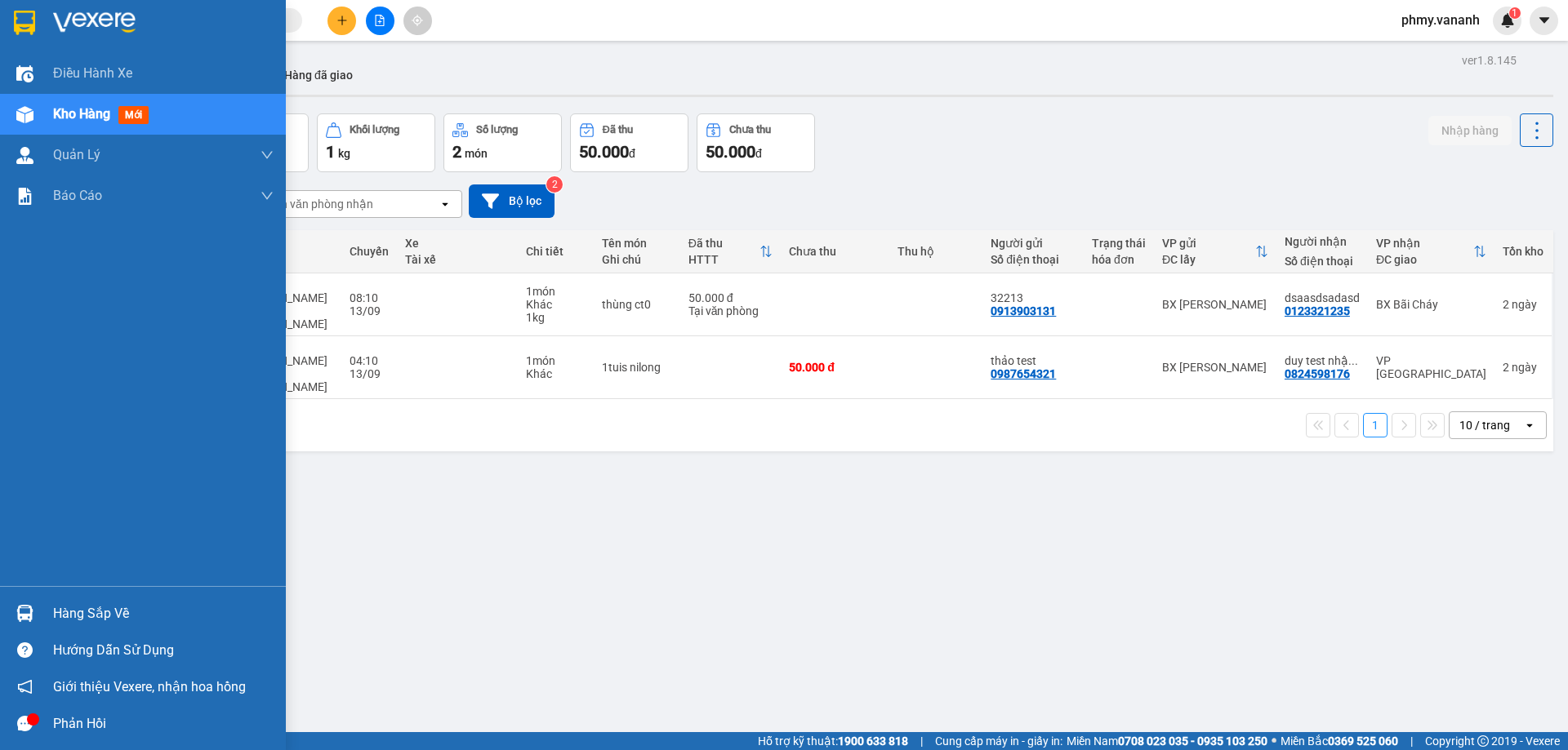
click at [108, 612] on div "Hàng sắp về" at bounding box center [163, 614] width 220 height 25
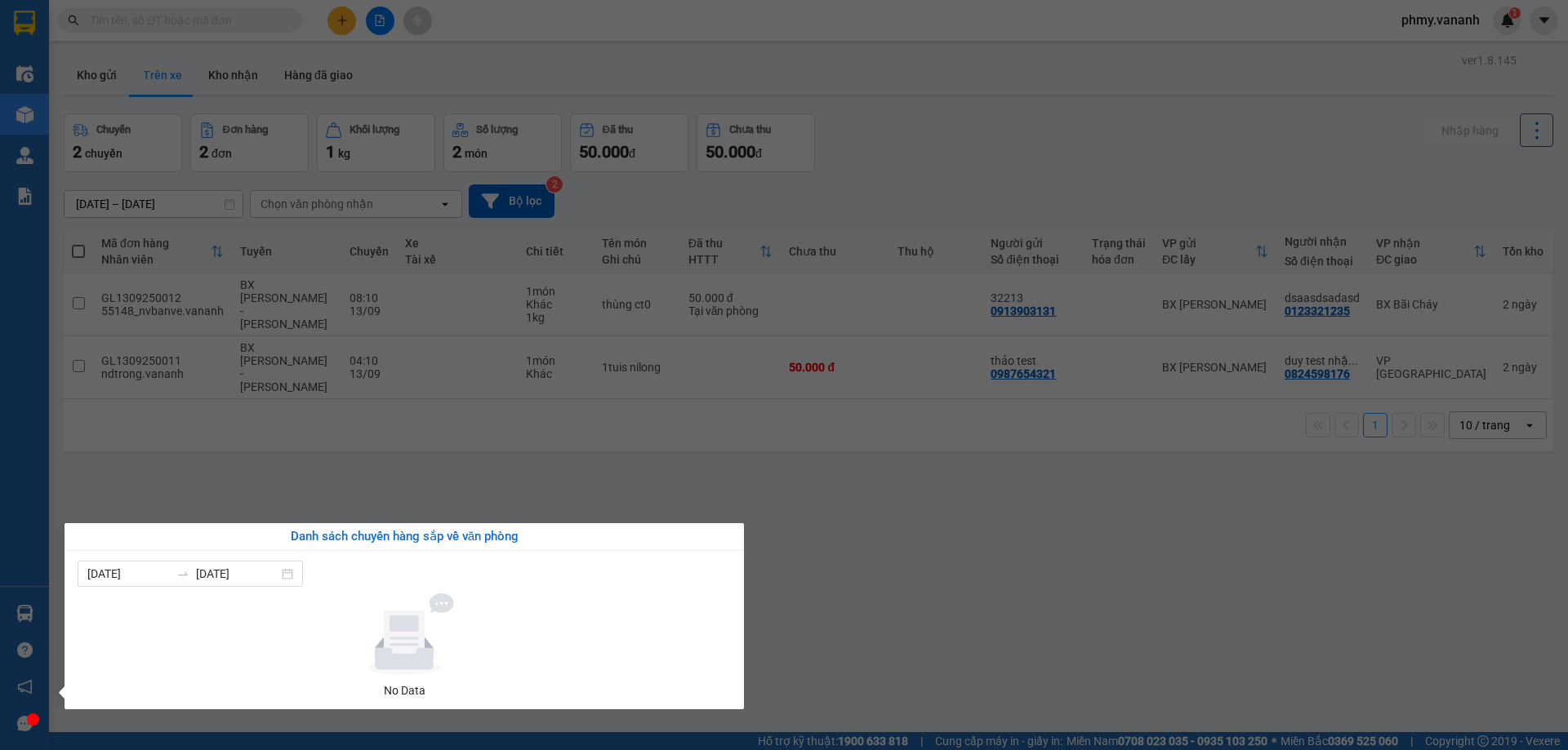
click at [468, 601] on icon at bounding box center [404, 634] width 150 height 82
click at [1043, 532] on section "Kết quả [PERSON_NAME] ( 0 ) Bộ lọc No Data phmy.vananh 1 Điều [PERSON_NAME] xe …" at bounding box center [784, 375] width 1568 height 750
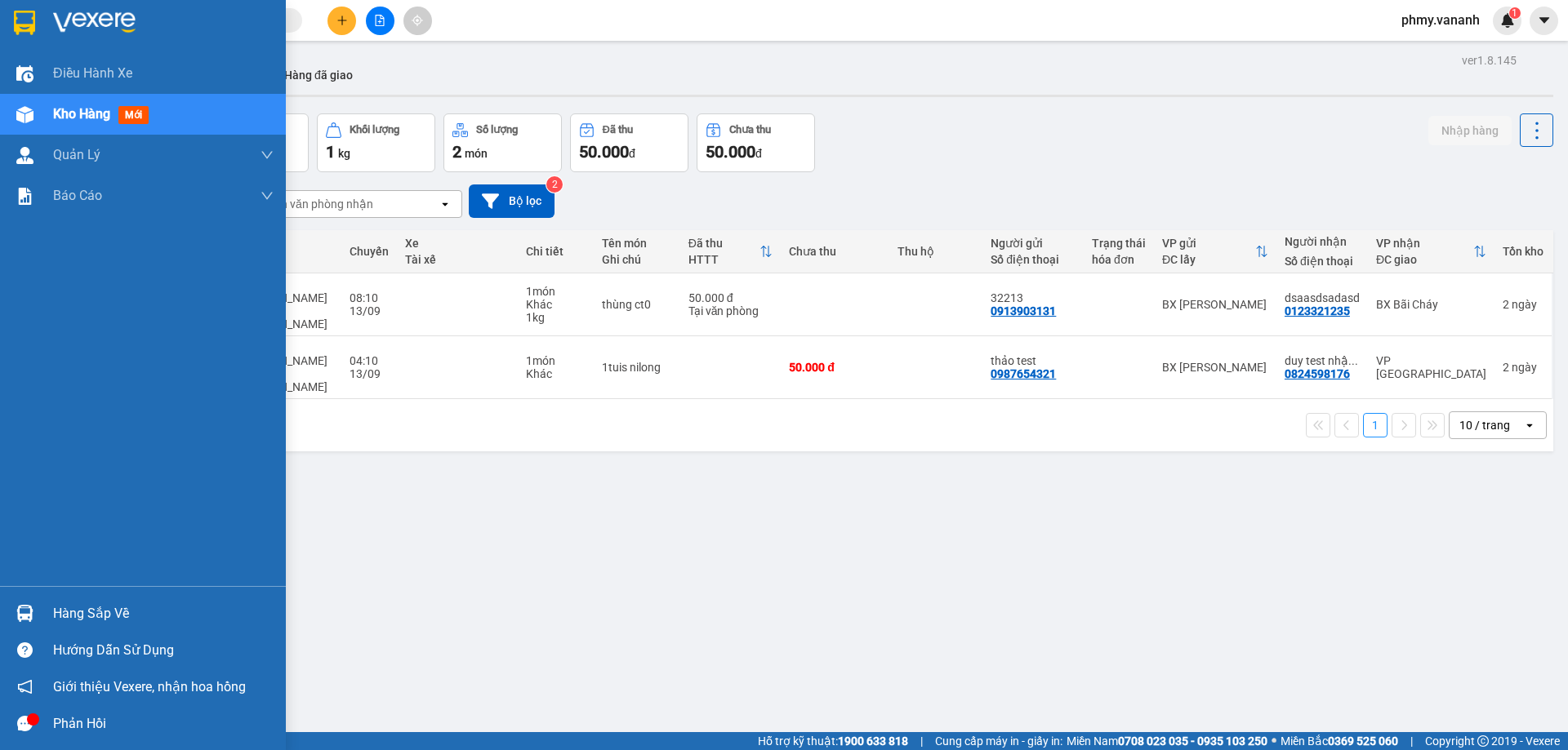
click at [107, 621] on div "Hàng sắp về" at bounding box center [163, 614] width 220 height 25
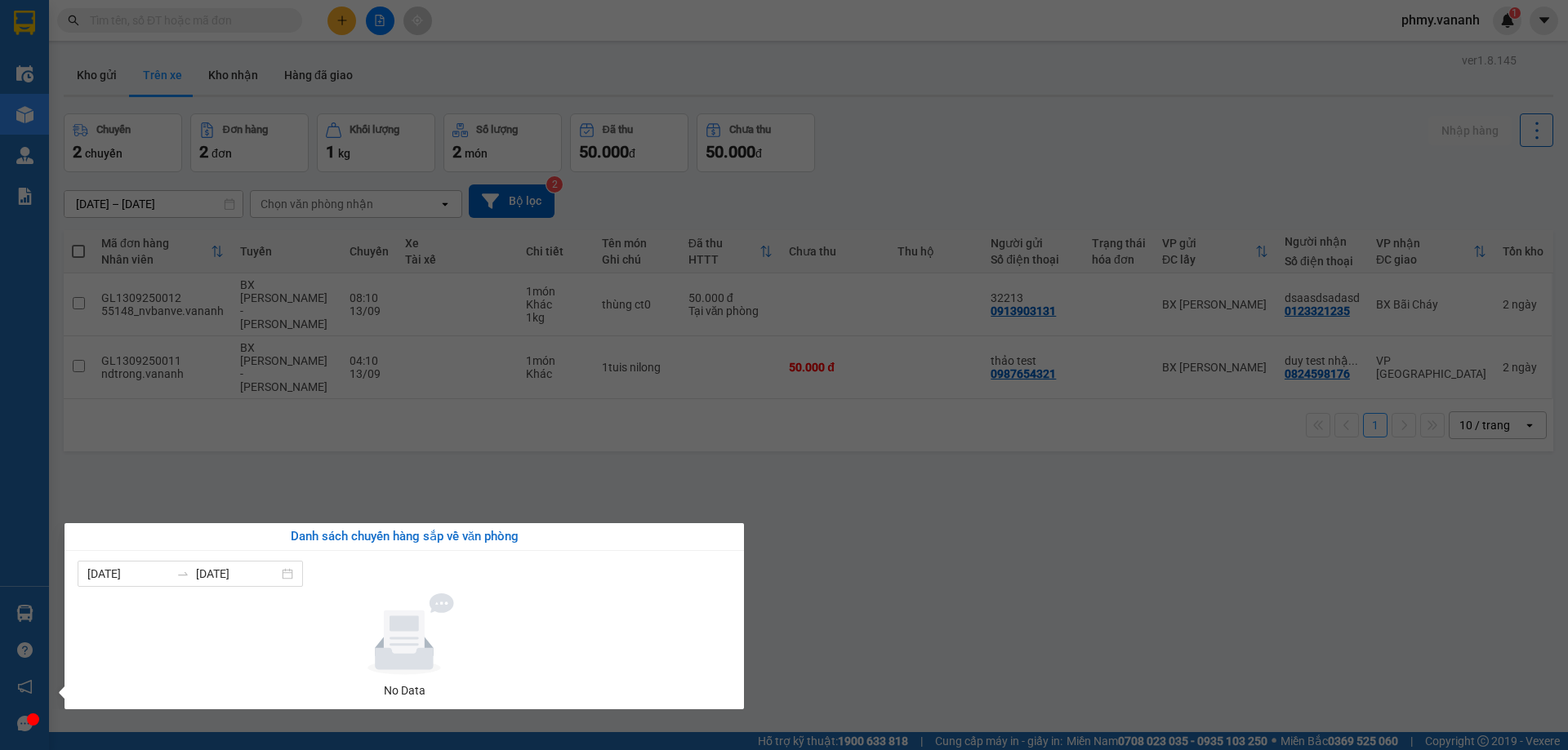
click at [295, 624] on div at bounding box center [404, 634] width 640 height 82
click at [1431, 219] on section "Kết quả [PERSON_NAME] ( 0 ) Bộ lọc No Data phmy.vananh 1 Điều [PERSON_NAME] xe …" at bounding box center [784, 375] width 1568 height 750
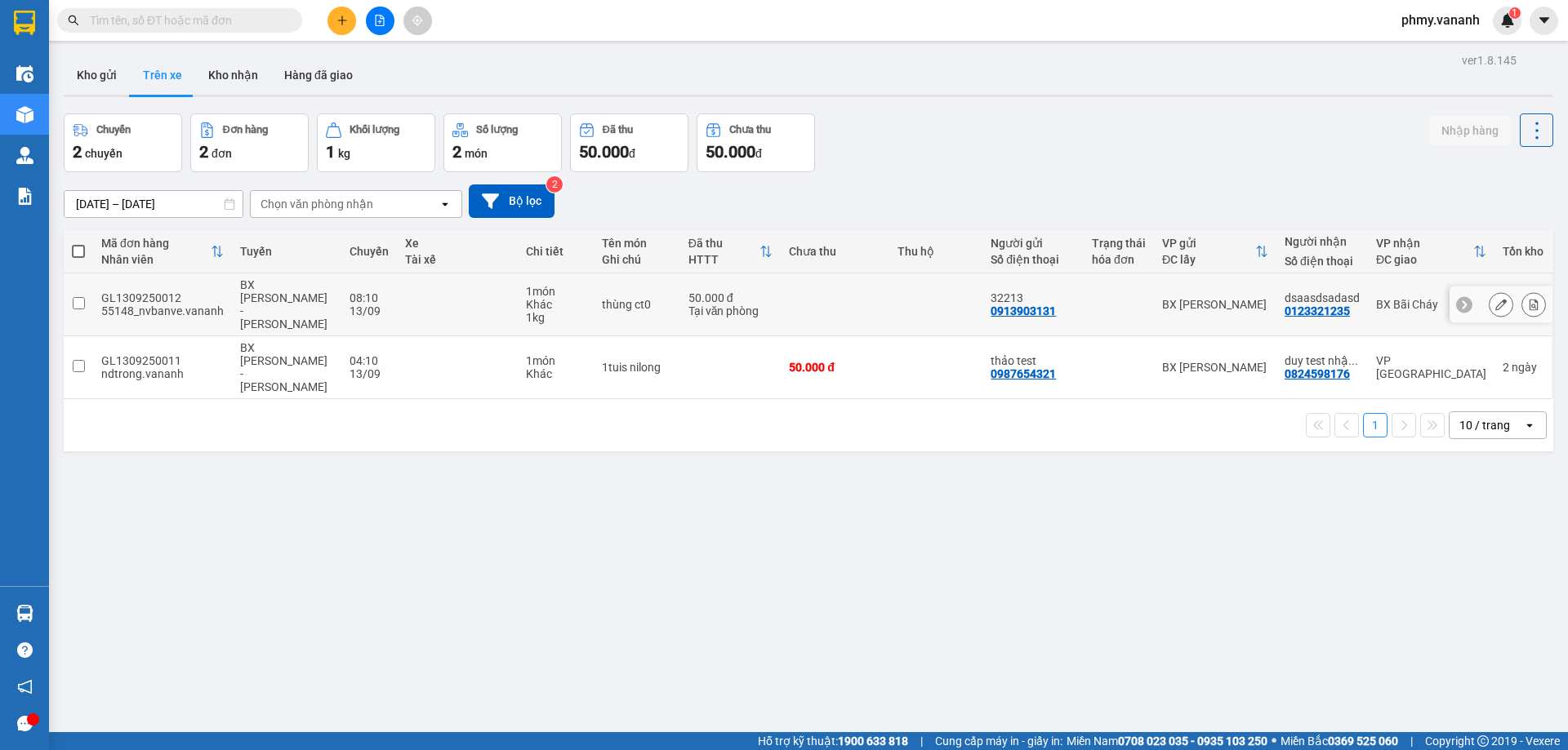
click at [129, 292] on div "GL1309250012" at bounding box center [162, 298] width 123 height 13
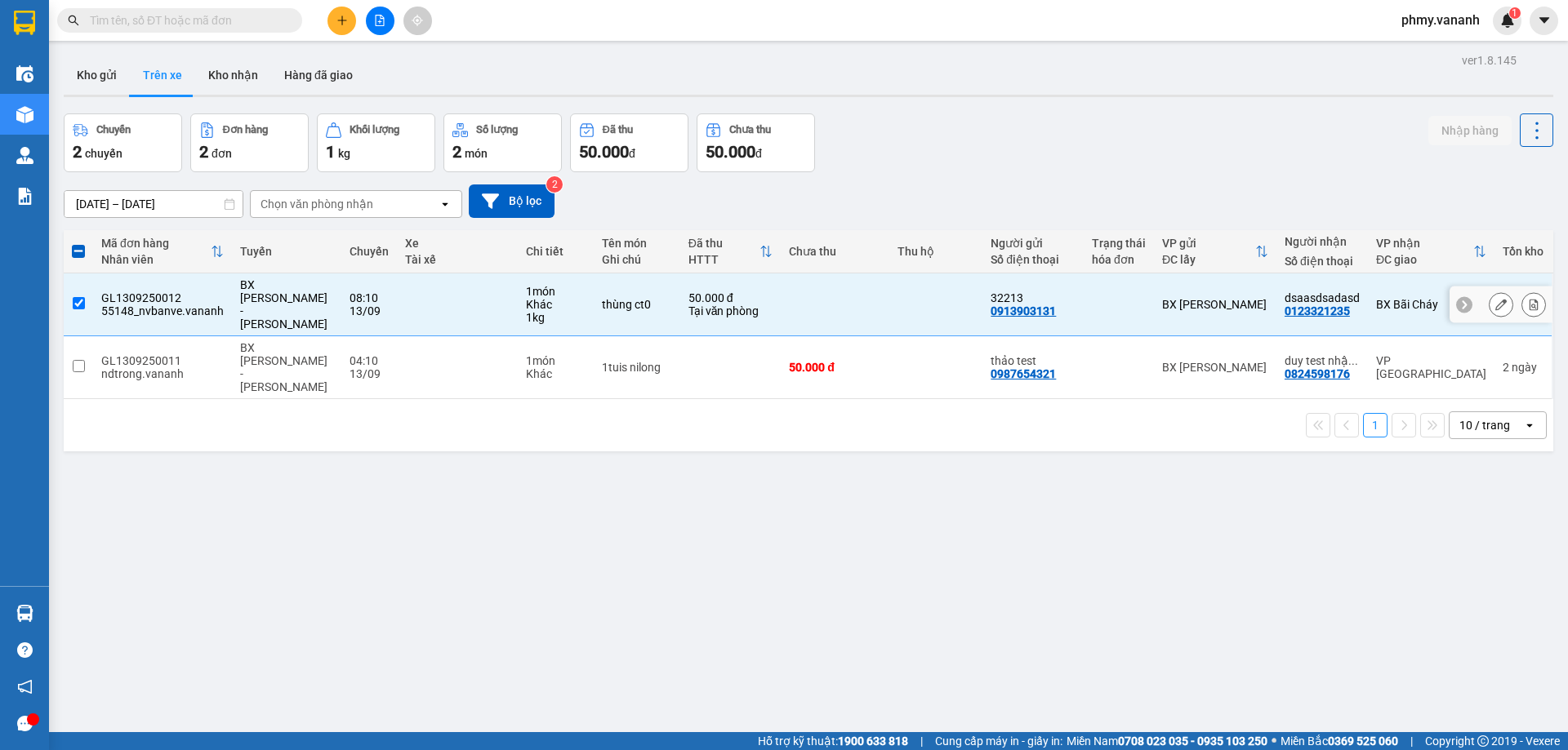
click at [897, 298] on td at bounding box center [936, 304] width 94 height 63
checkbox input "false"
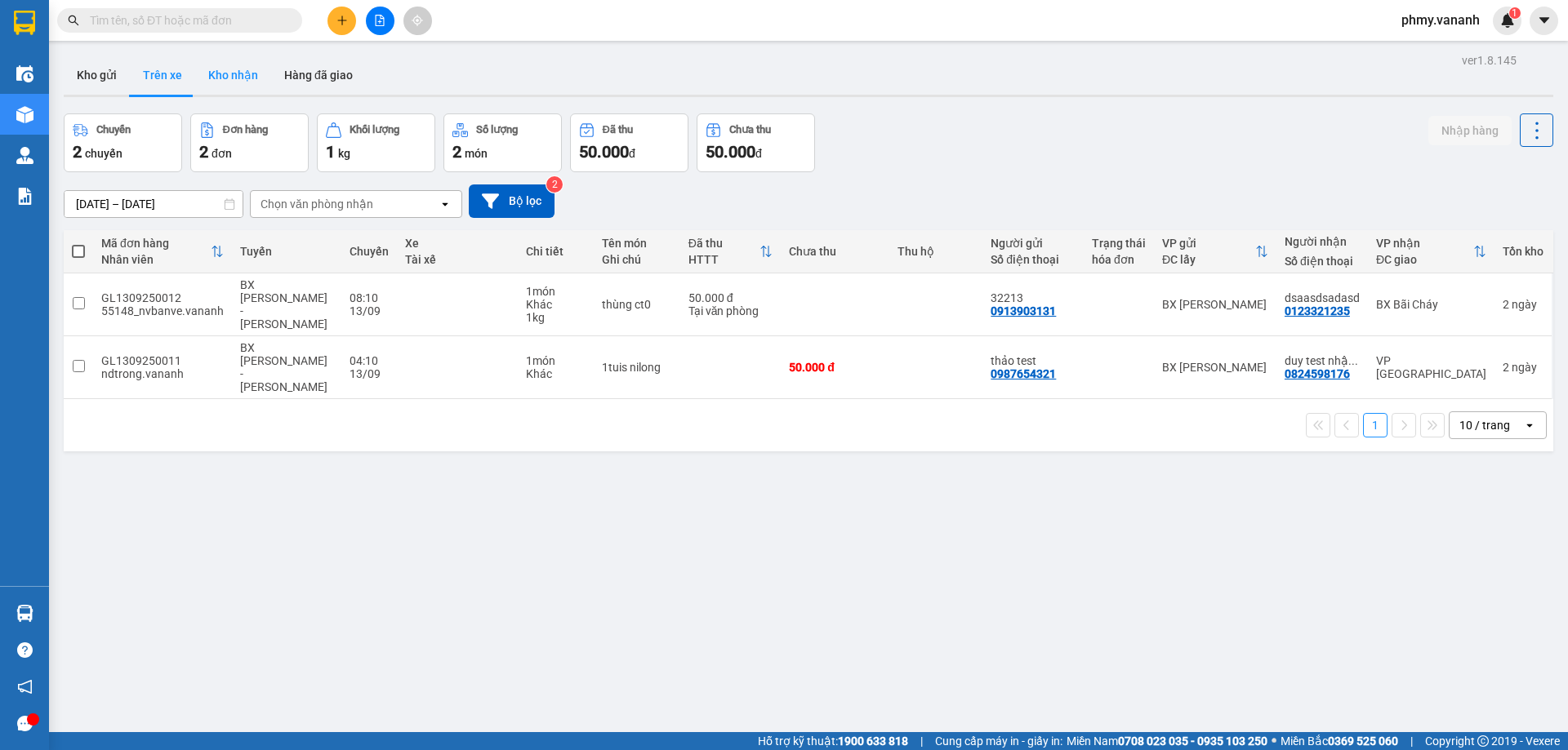
click at [207, 82] on button "Kho nhận" at bounding box center [233, 75] width 76 height 39
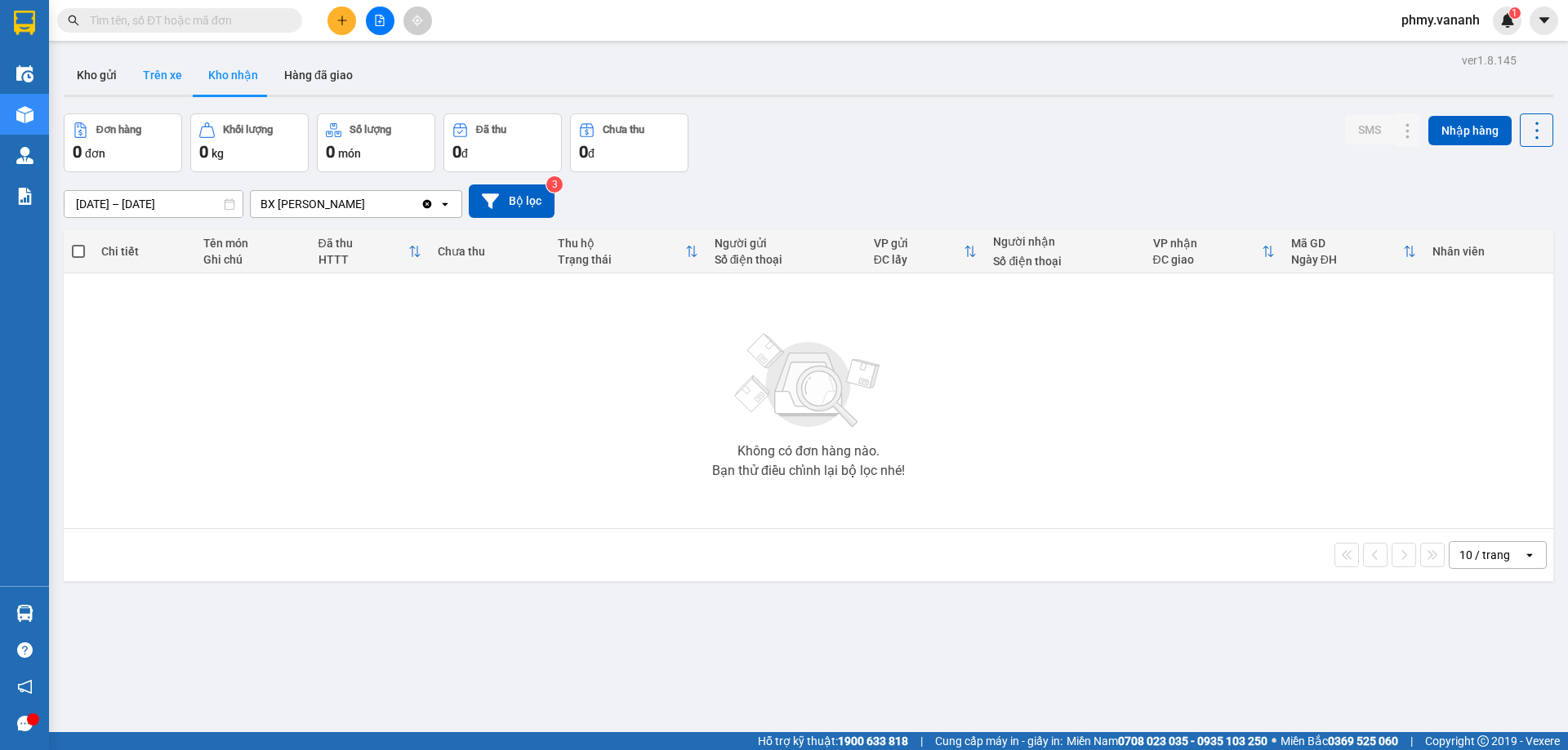
click at [181, 63] on button "Trên xe" at bounding box center [162, 75] width 65 height 39
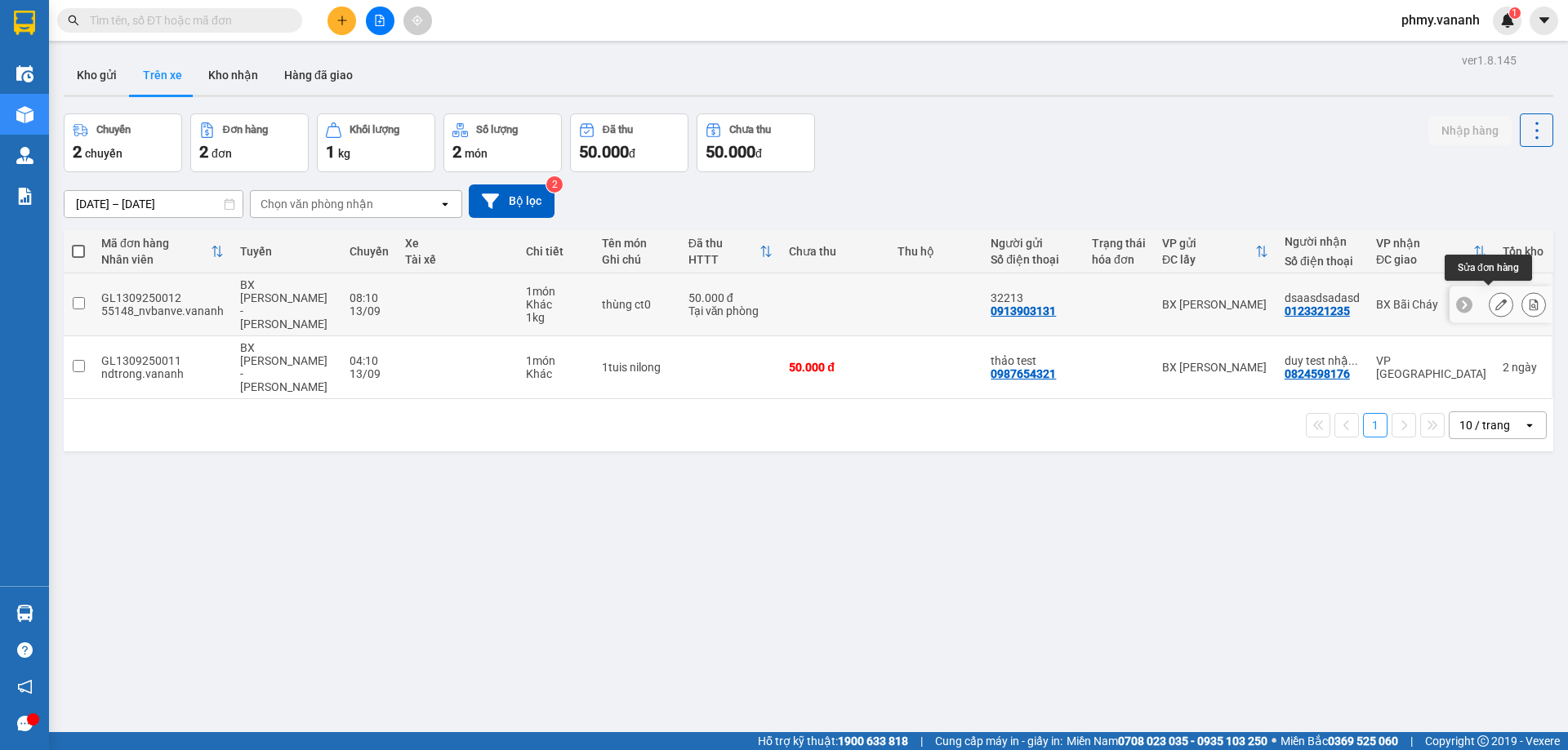
click at [1495, 299] on icon at bounding box center [1500, 304] width 11 height 11
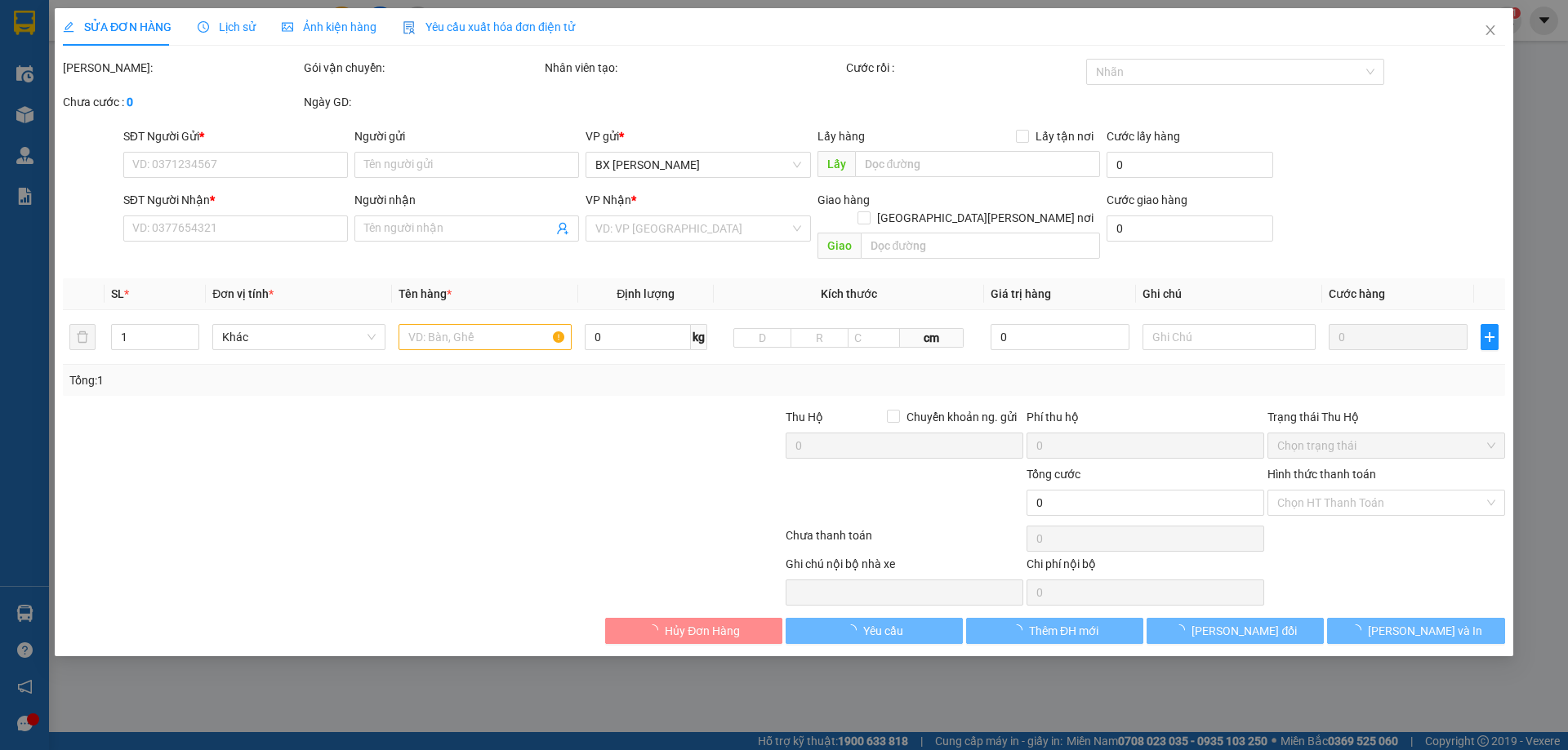
type input "0913903131"
type input "32213"
type input "0123321235"
type input "dsaasdsadasd"
type input "50.000"
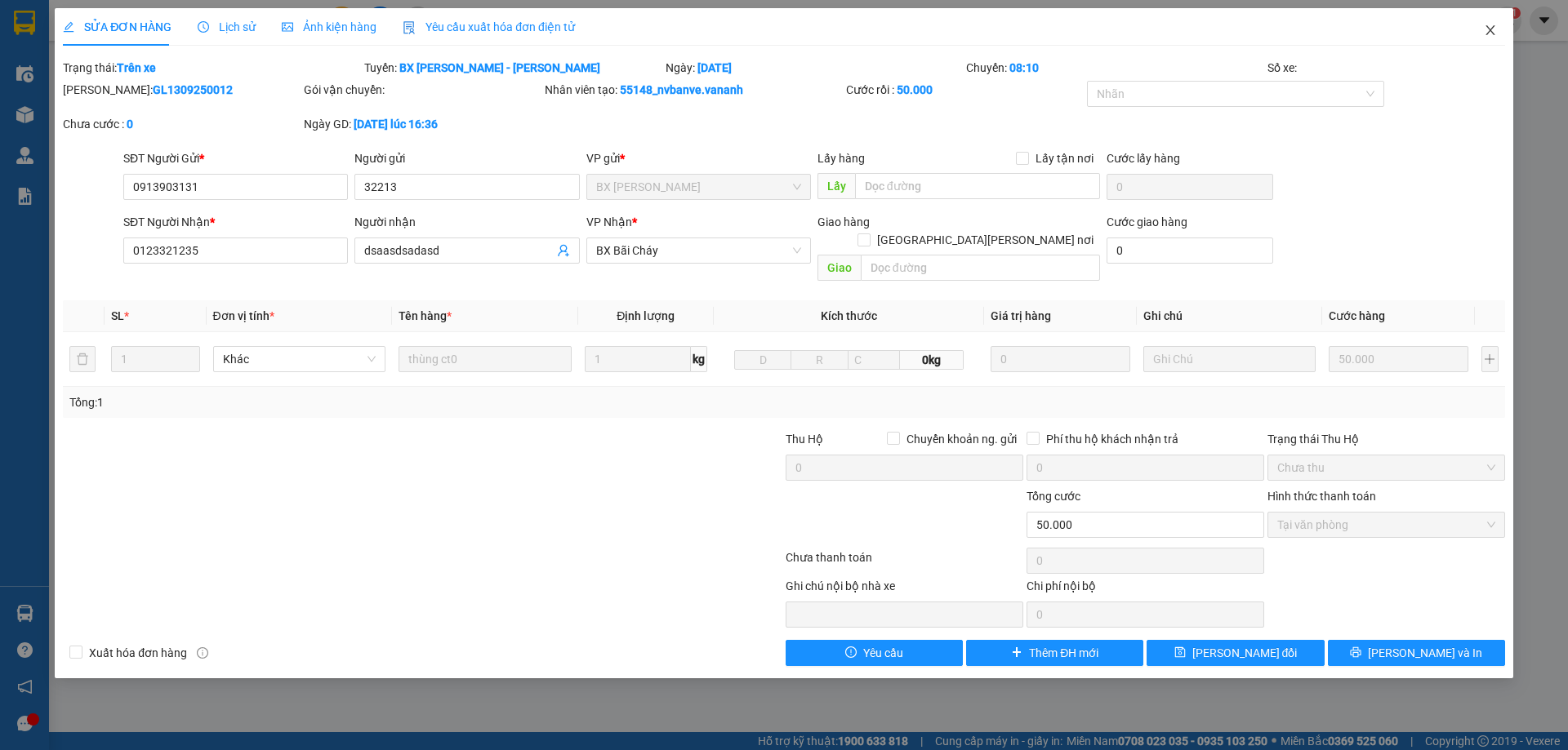
click at [1489, 34] on icon "close" at bounding box center [1490, 30] width 13 height 13
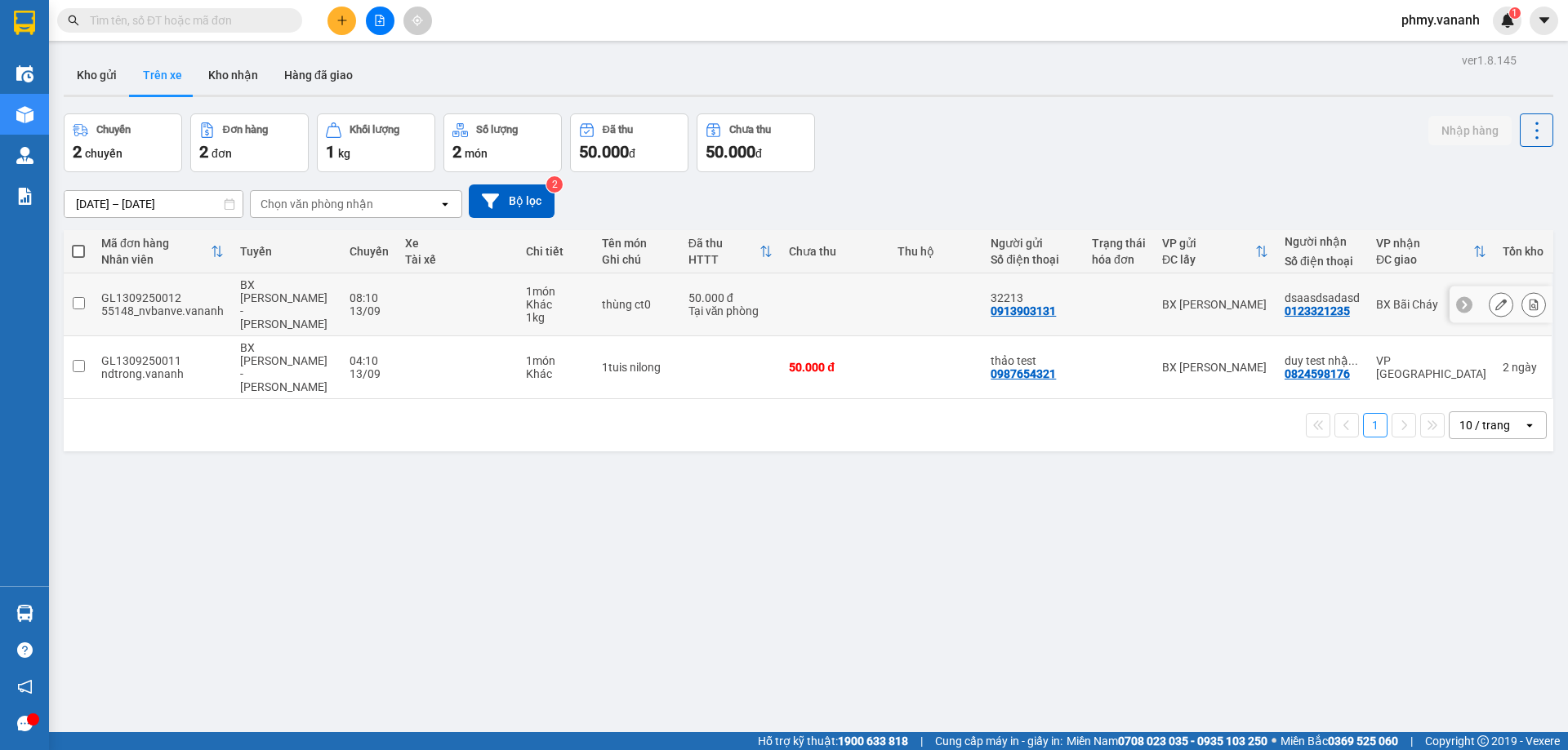
click at [172, 293] on div "GL1309250012" at bounding box center [162, 298] width 123 height 13
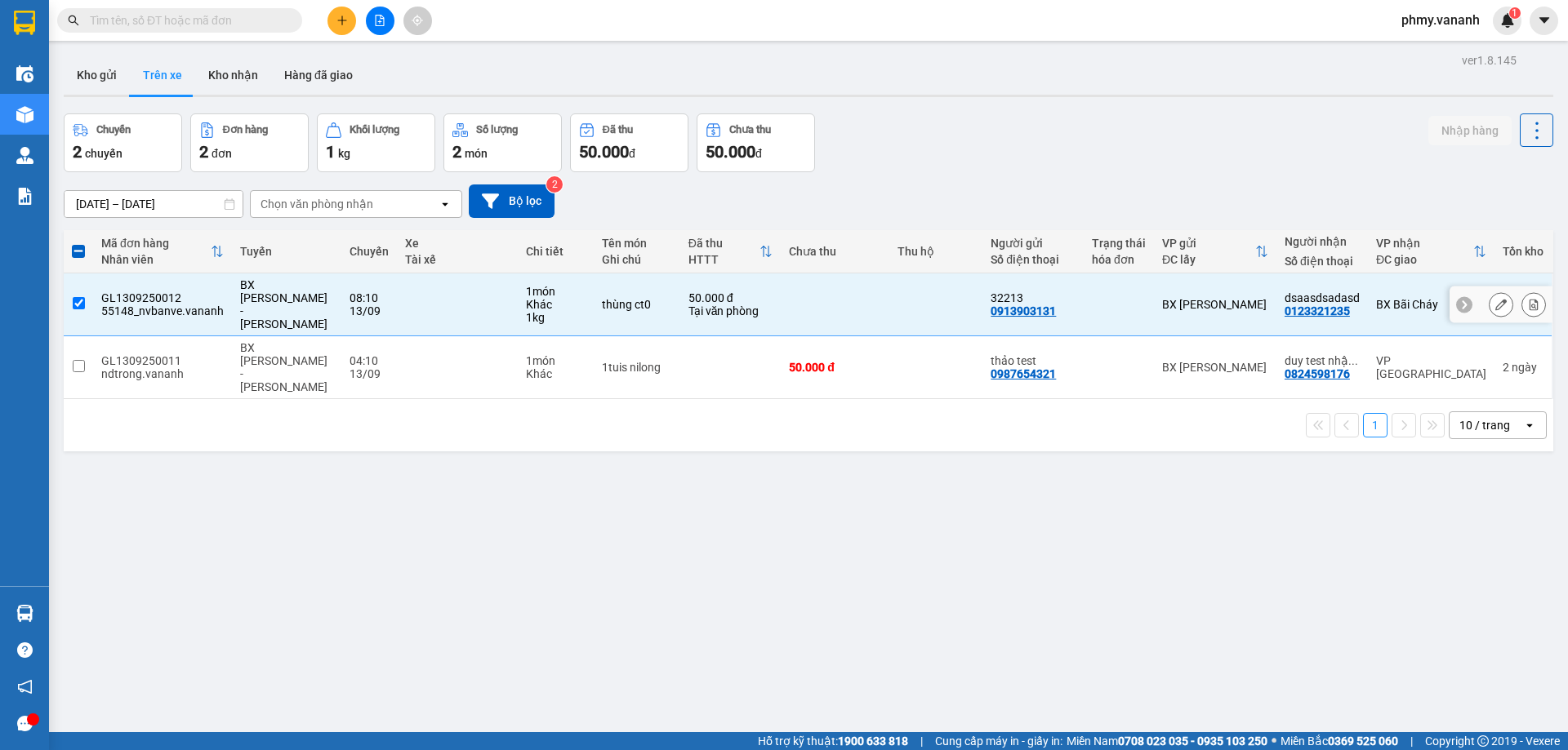
click at [526, 298] on div "Khác" at bounding box center [556, 304] width 60 height 13
checkbox input "false"
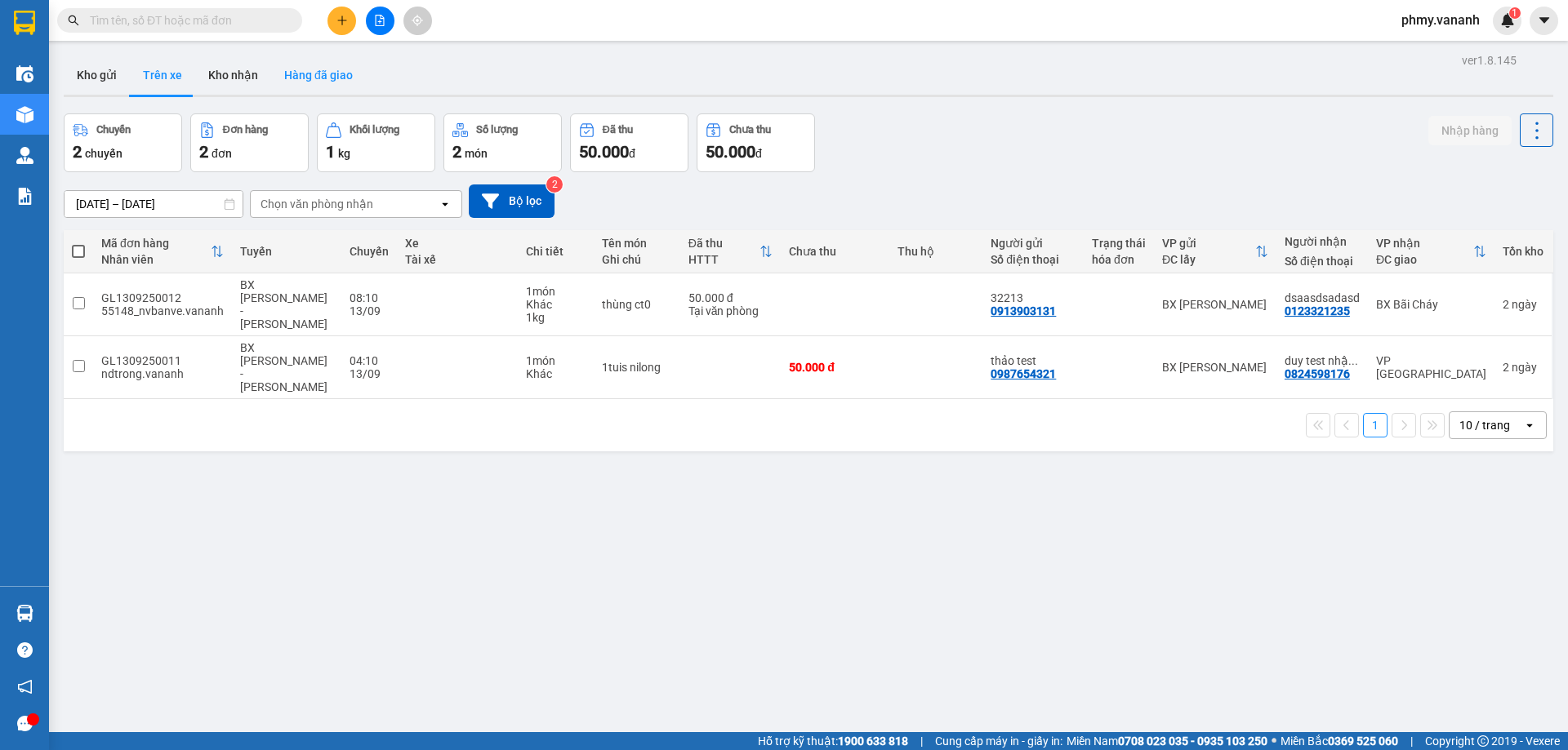
click at [314, 78] on button "Hàng đã giao" at bounding box center [318, 75] width 94 height 39
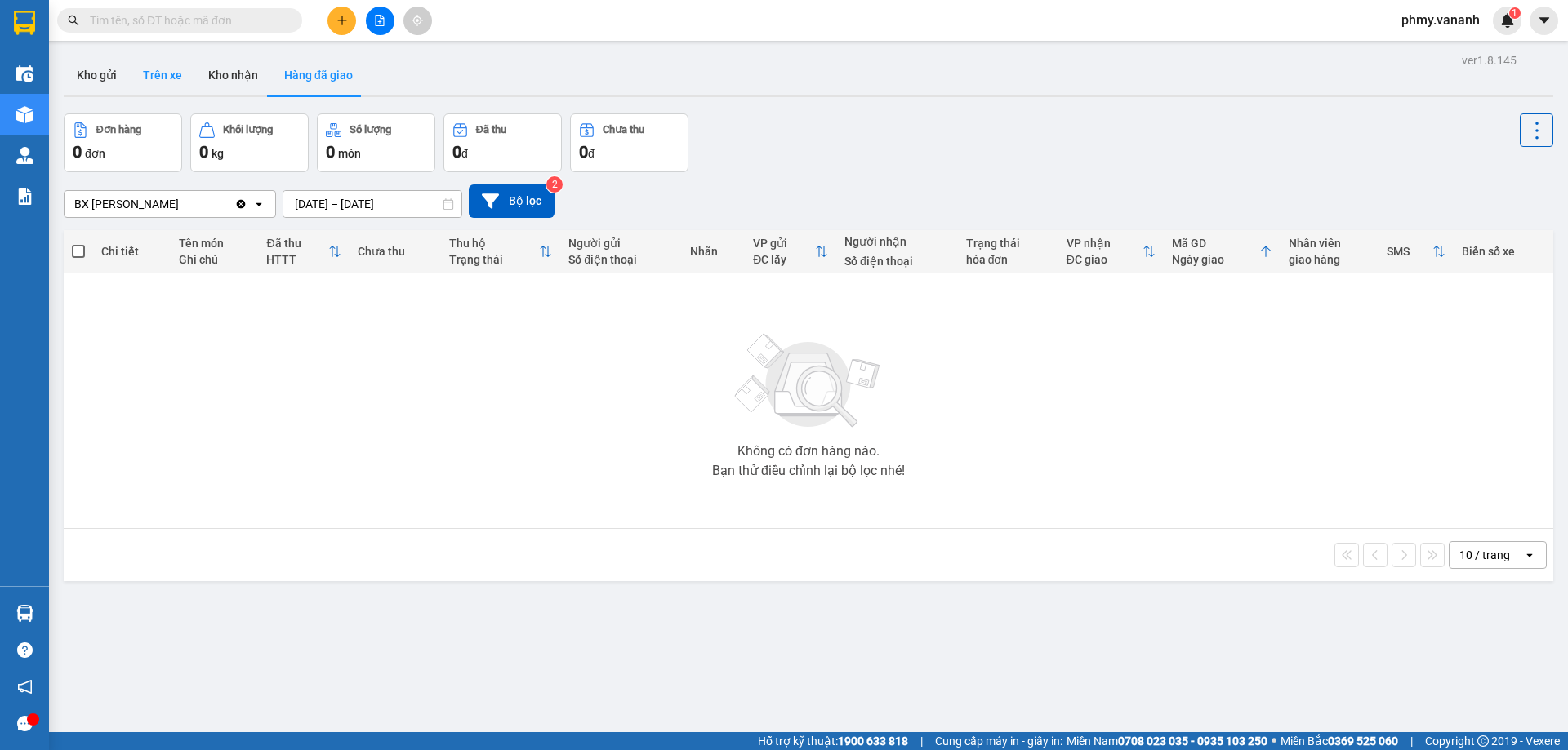
click at [171, 83] on button "Trên xe" at bounding box center [162, 75] width 65 height 39
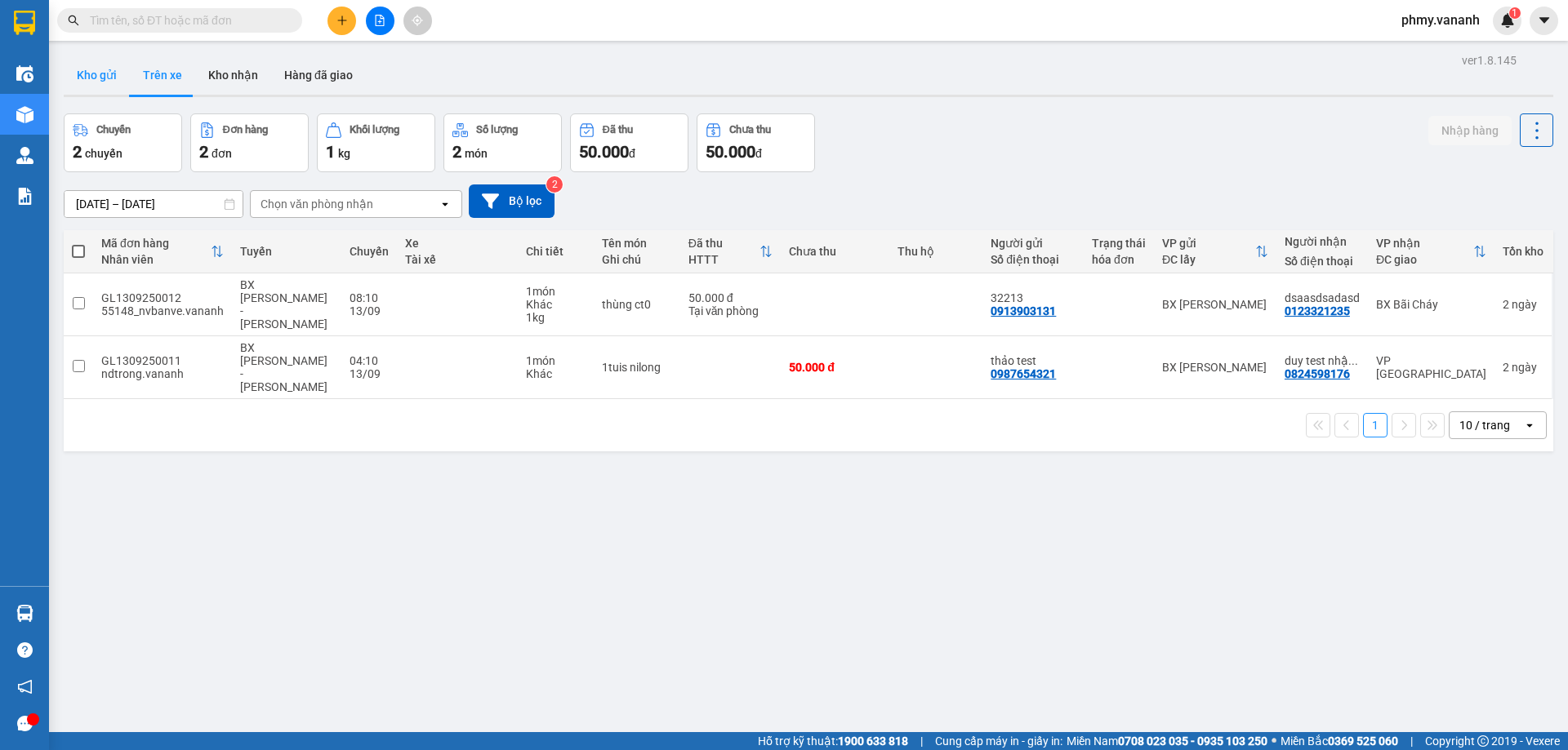
click at [119, 79] on button "Kho gửi" at bounding box center [96, 75] width 66 height 39
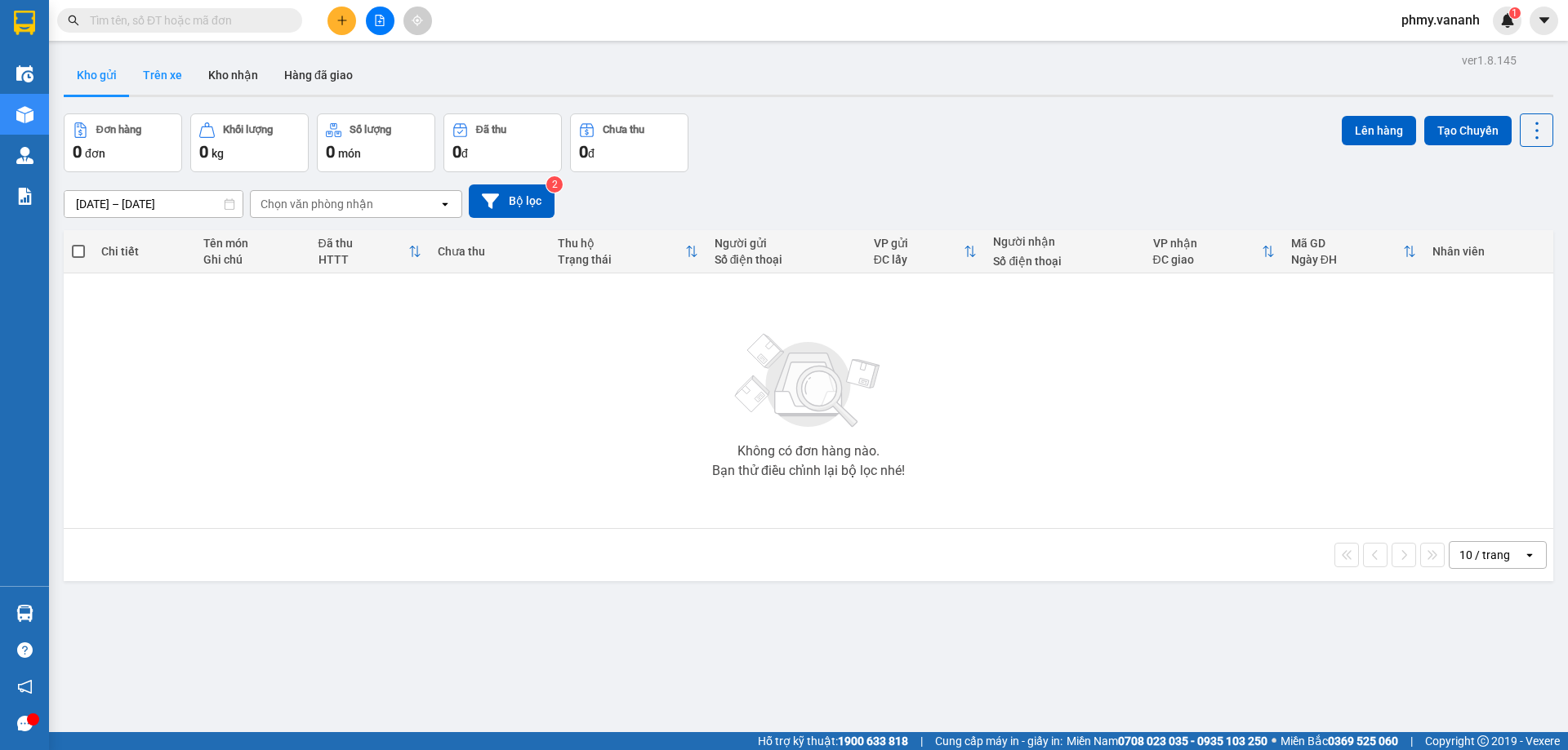
click at [172, 92] on button "Trên xe" at bounding box center [162, 75] width 65 height 39
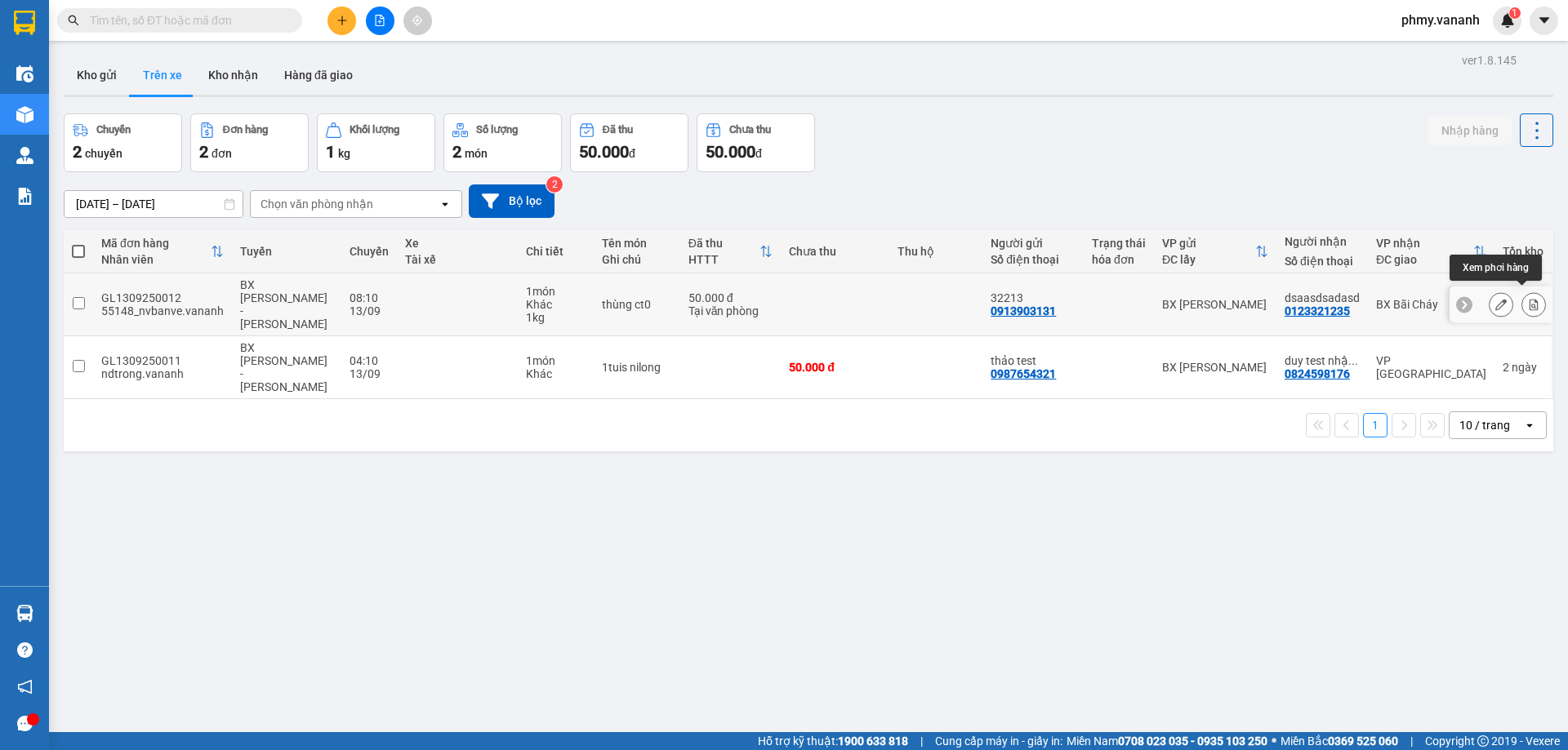
click at [1531, 300] on button at bounding box center [1534, 305] width 23 height 28
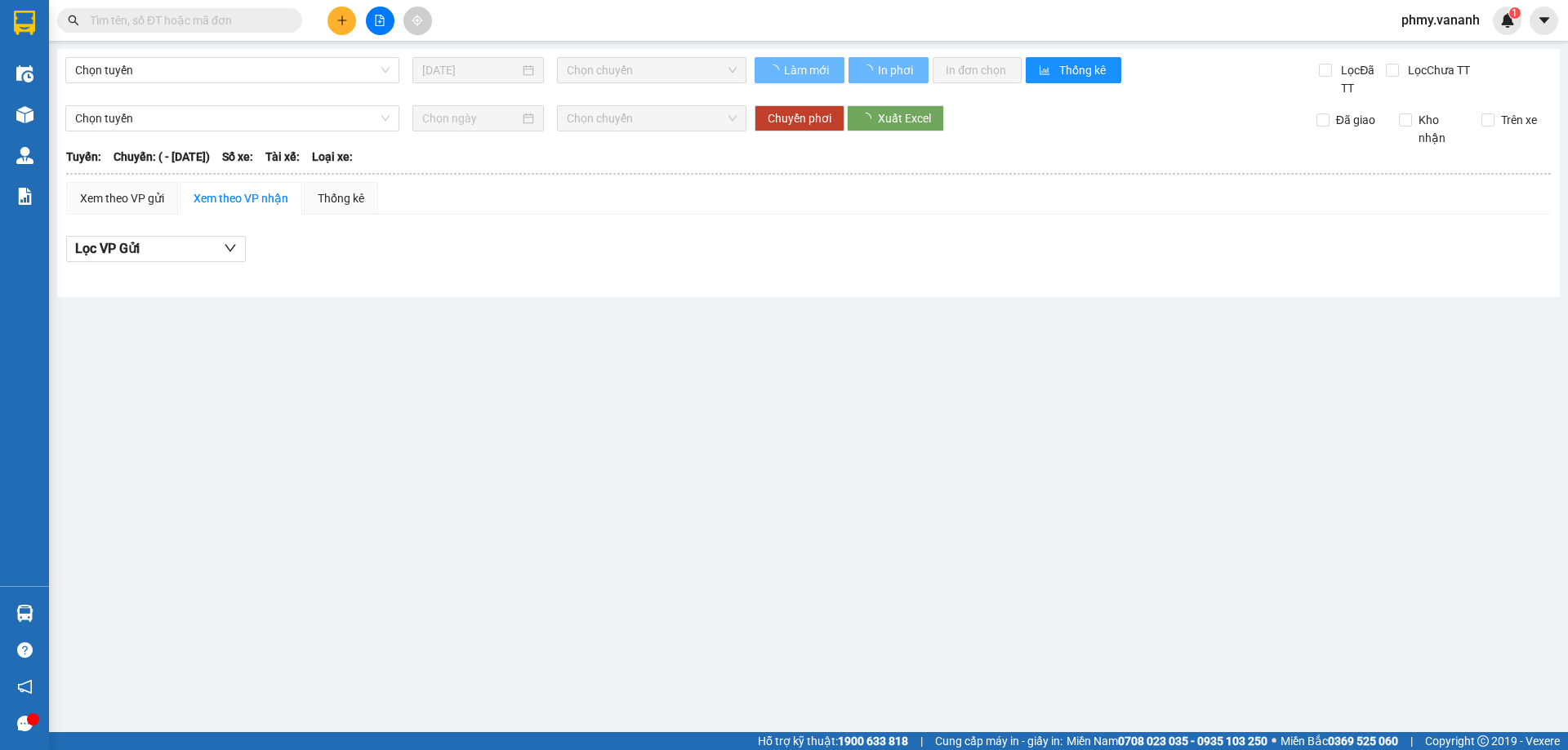
type input "[DATE]"
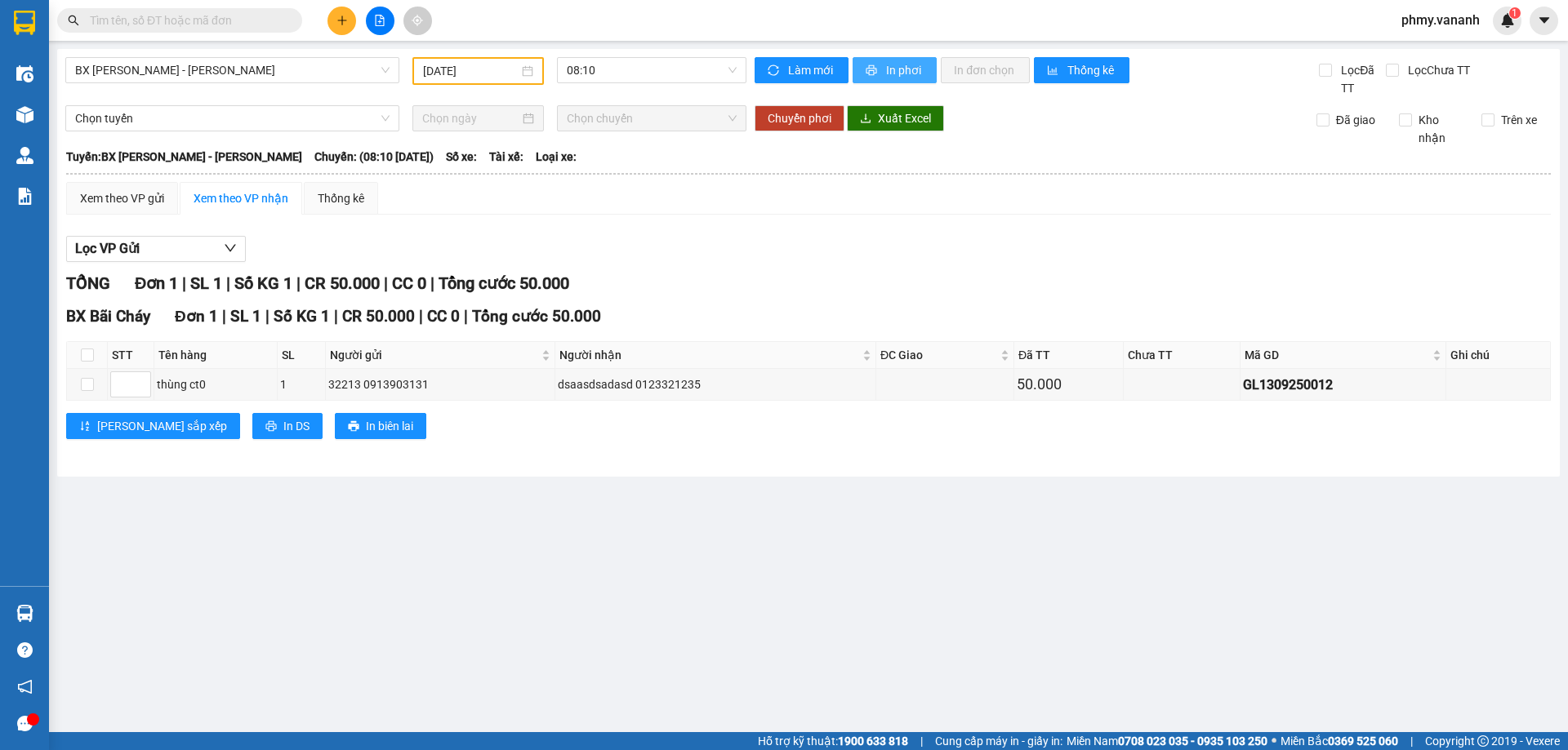
click at [879, 69] on button "In phơi" at bounding box center [894, 71] width 84 height 26
click at [652, 61] on span "08:10" at bounding box center [651, 71] width 170 height 25
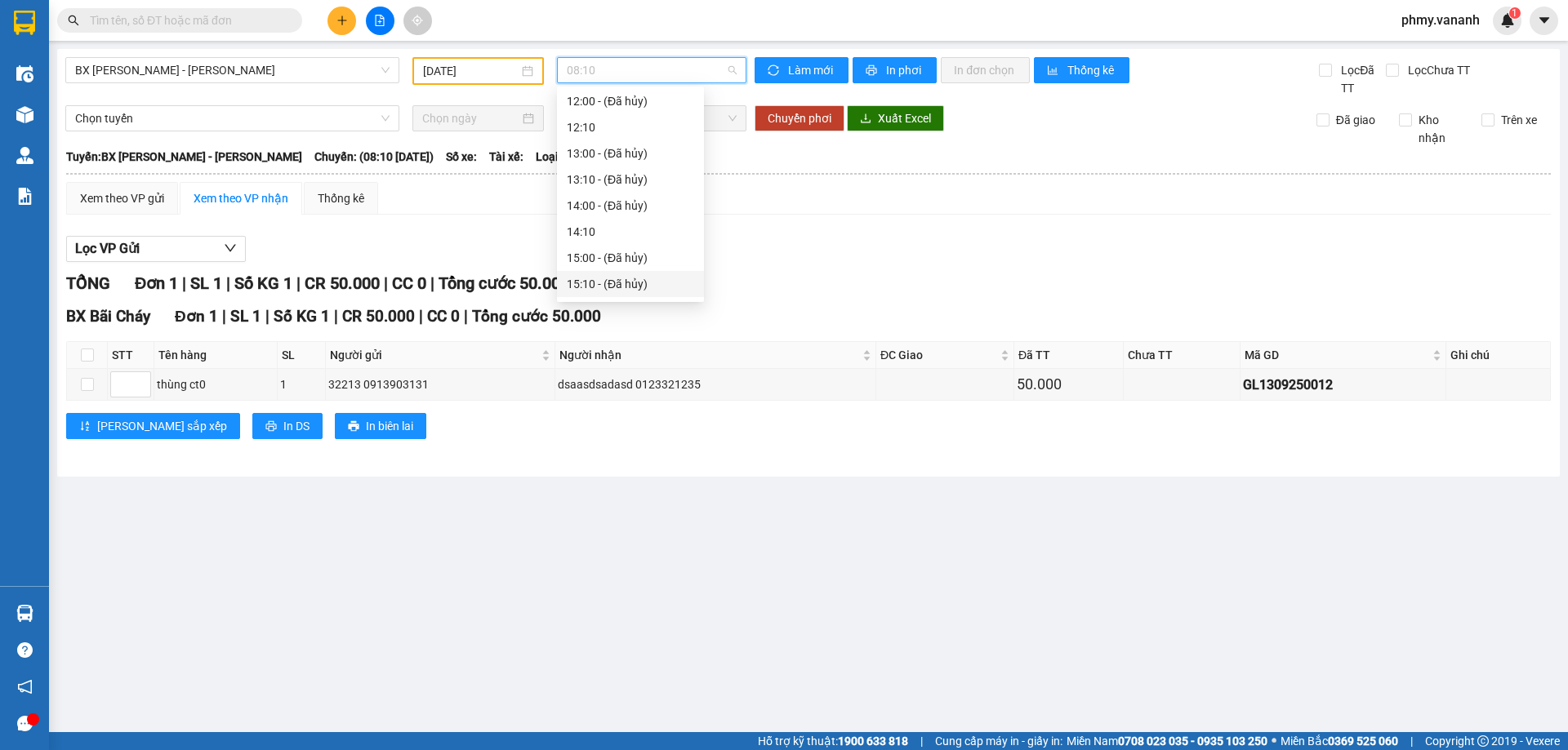
scroll to position [241, 0]
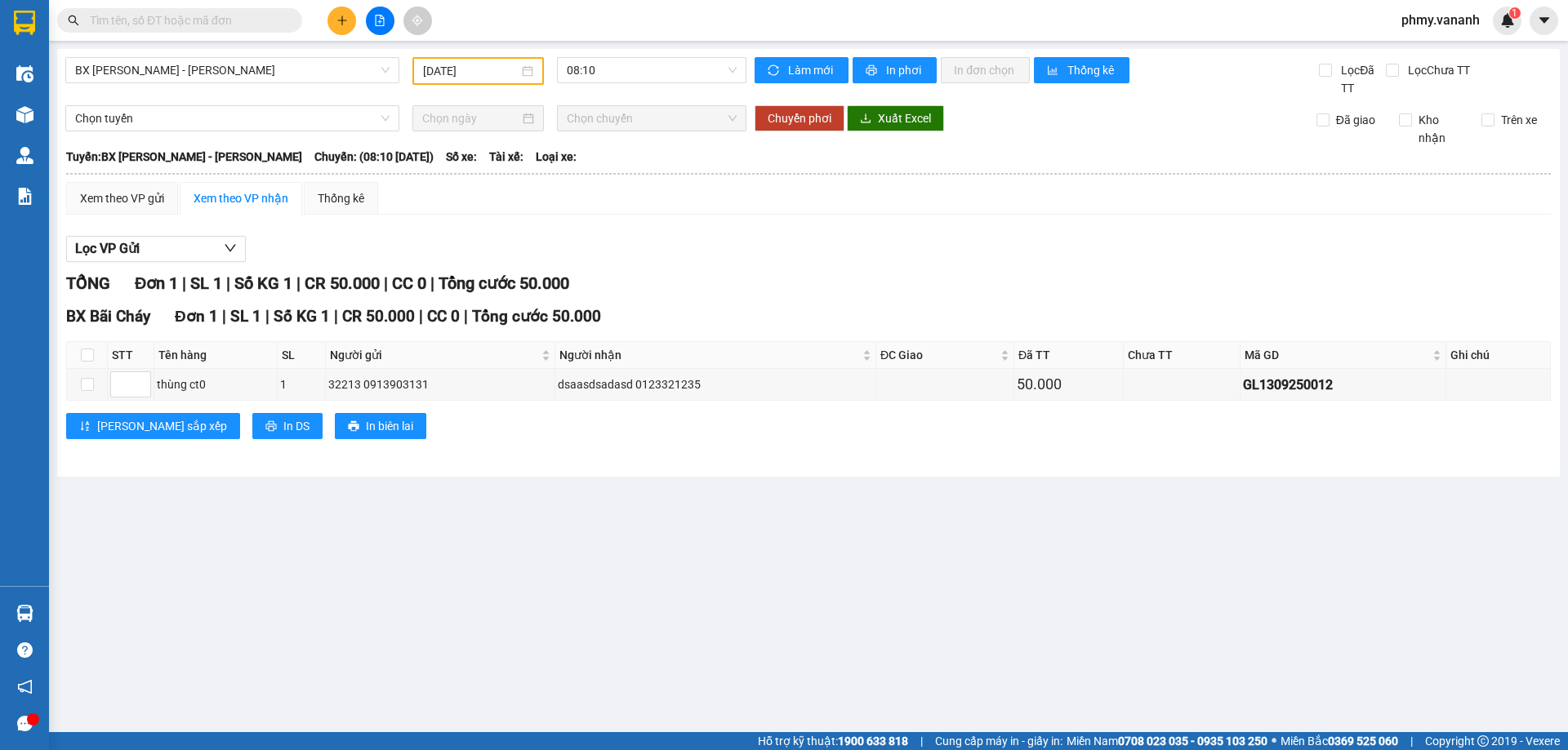
click at [750, 211] on div "Xem theo VP gửi Xem theo VP nhận Thống kê" at bounding box center [808, 198] width 1484 height 33
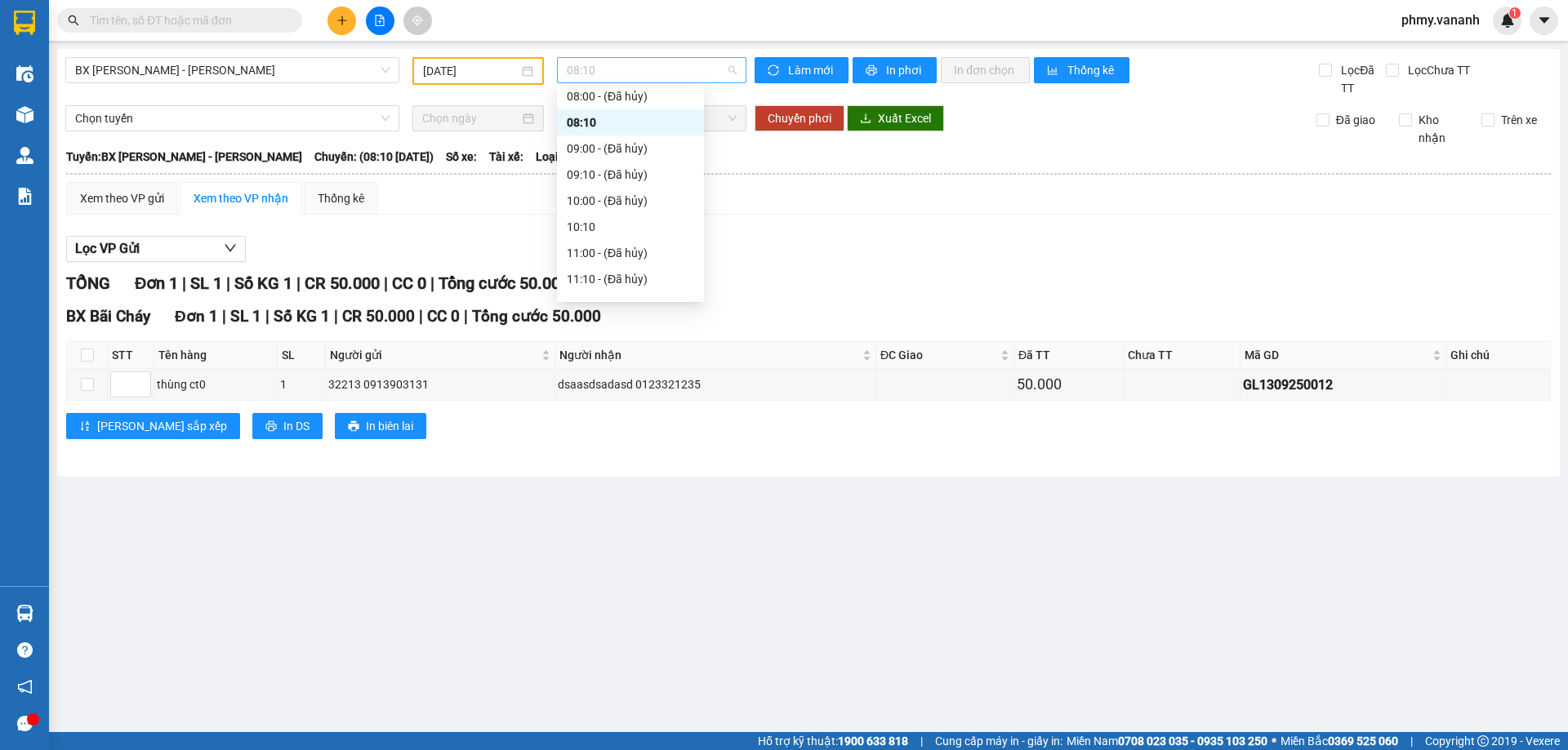
click at [656, 70] on span "08:10" at bounding box center [651, 71] width 170 height 25
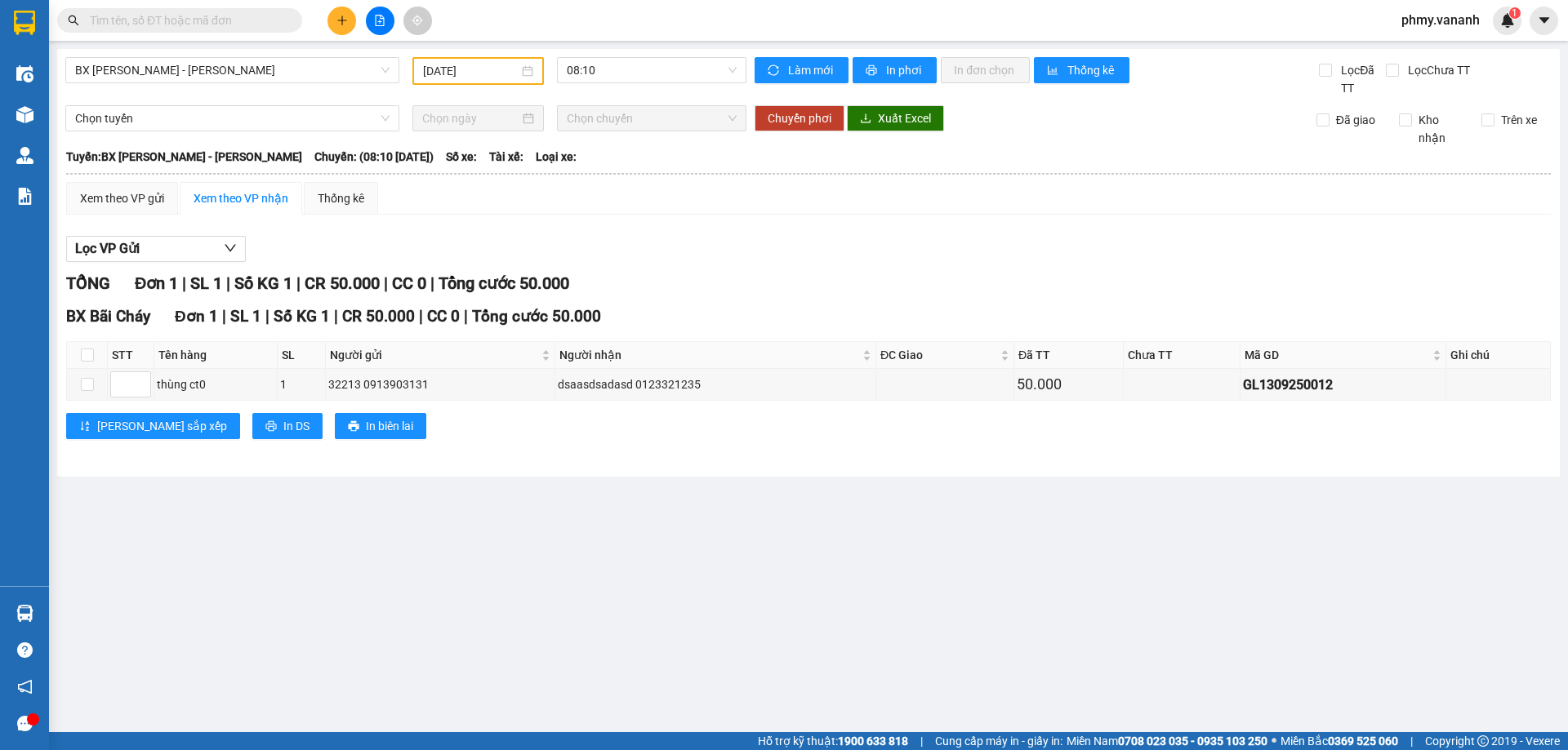
click at [978, 189] on div "Xem theo VP gửi Xem theo VP nhận Thống kê" at bounding box center [808, 198] width 1484 height 33
